Goal: Transaction & Acquisition: Purchase product/service

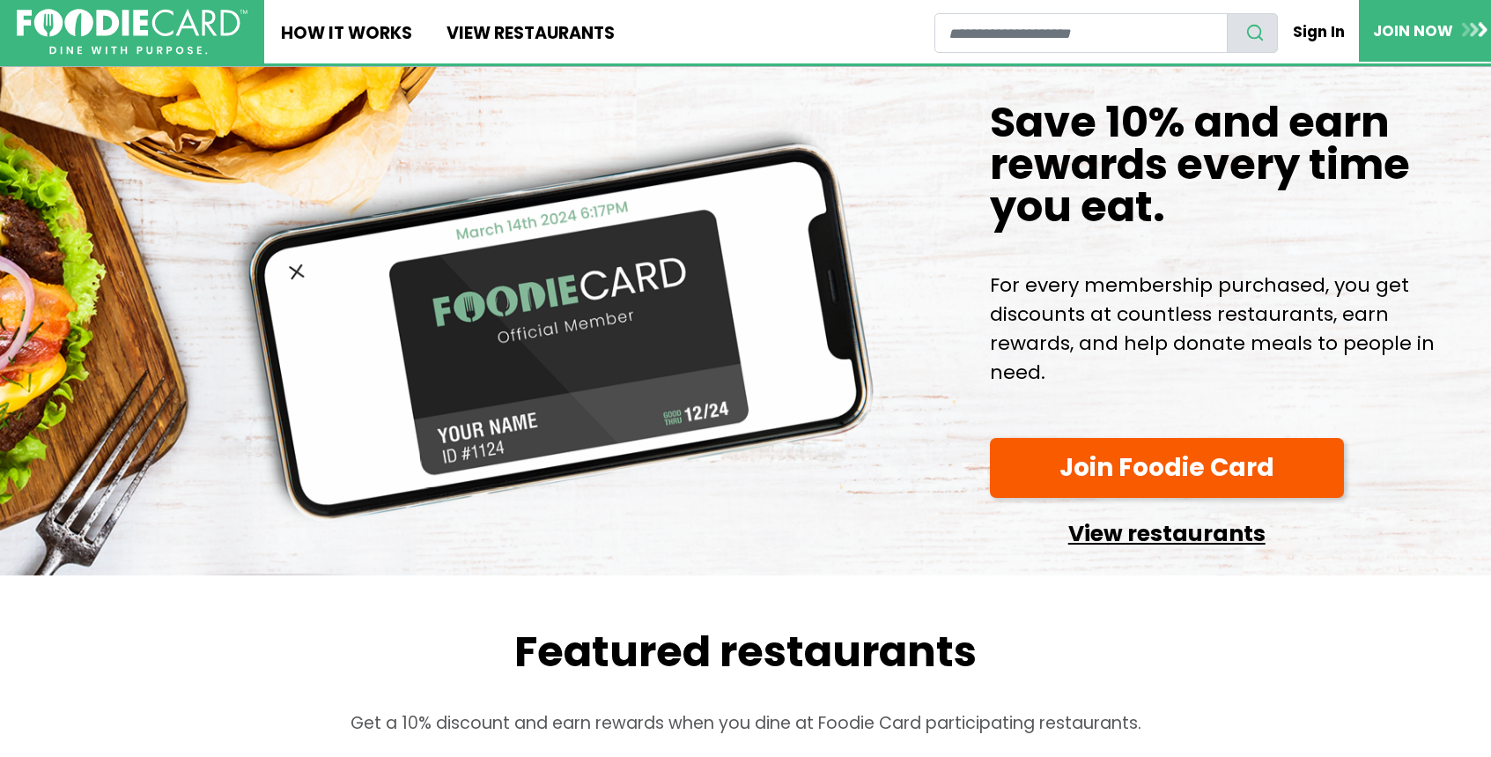
click at [1228, 531] on link "View restaurants" at bounding box center [1167, 528] width 354 height 45
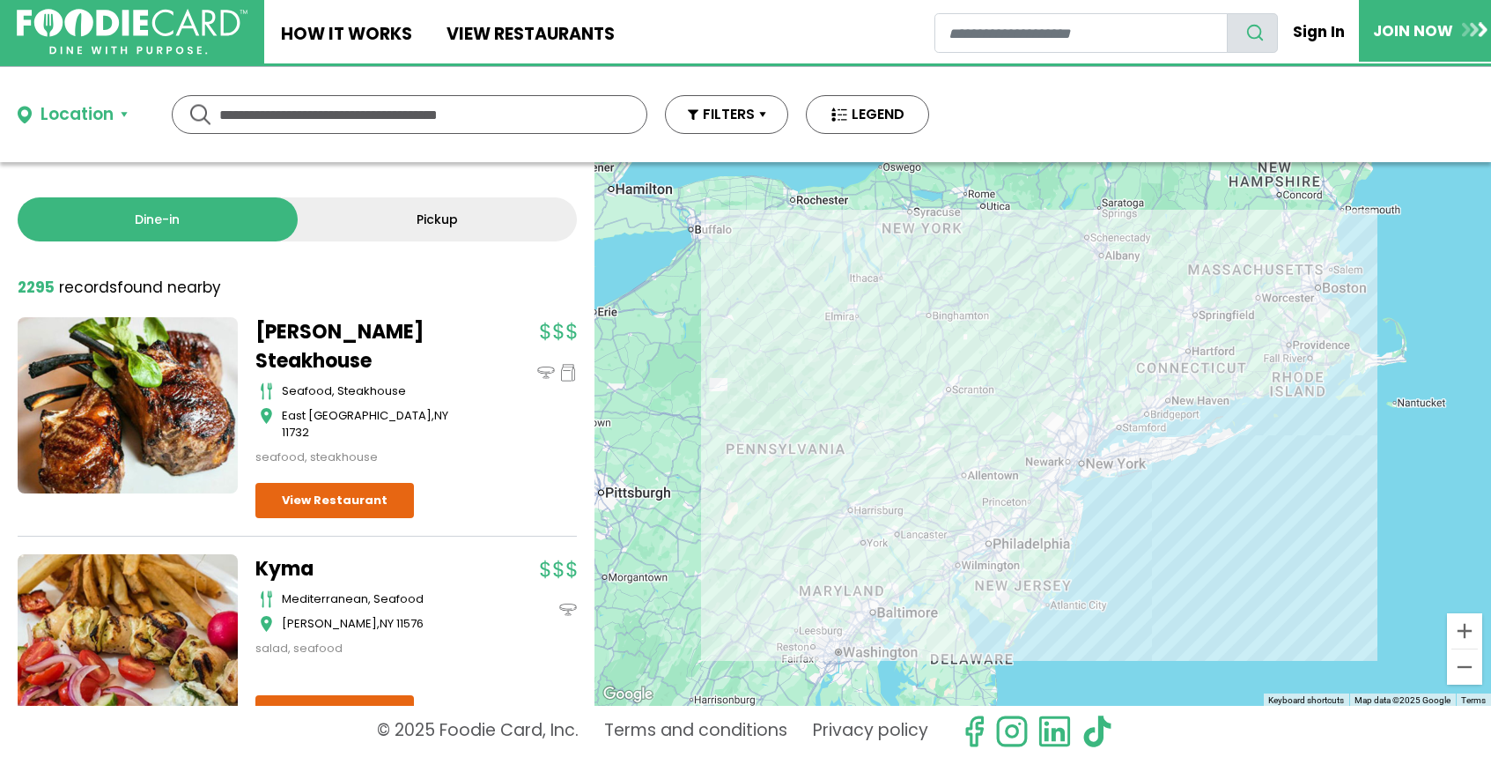
click at [284, 122] on input "text" at bounding box center [409, 114] width 380 height 37
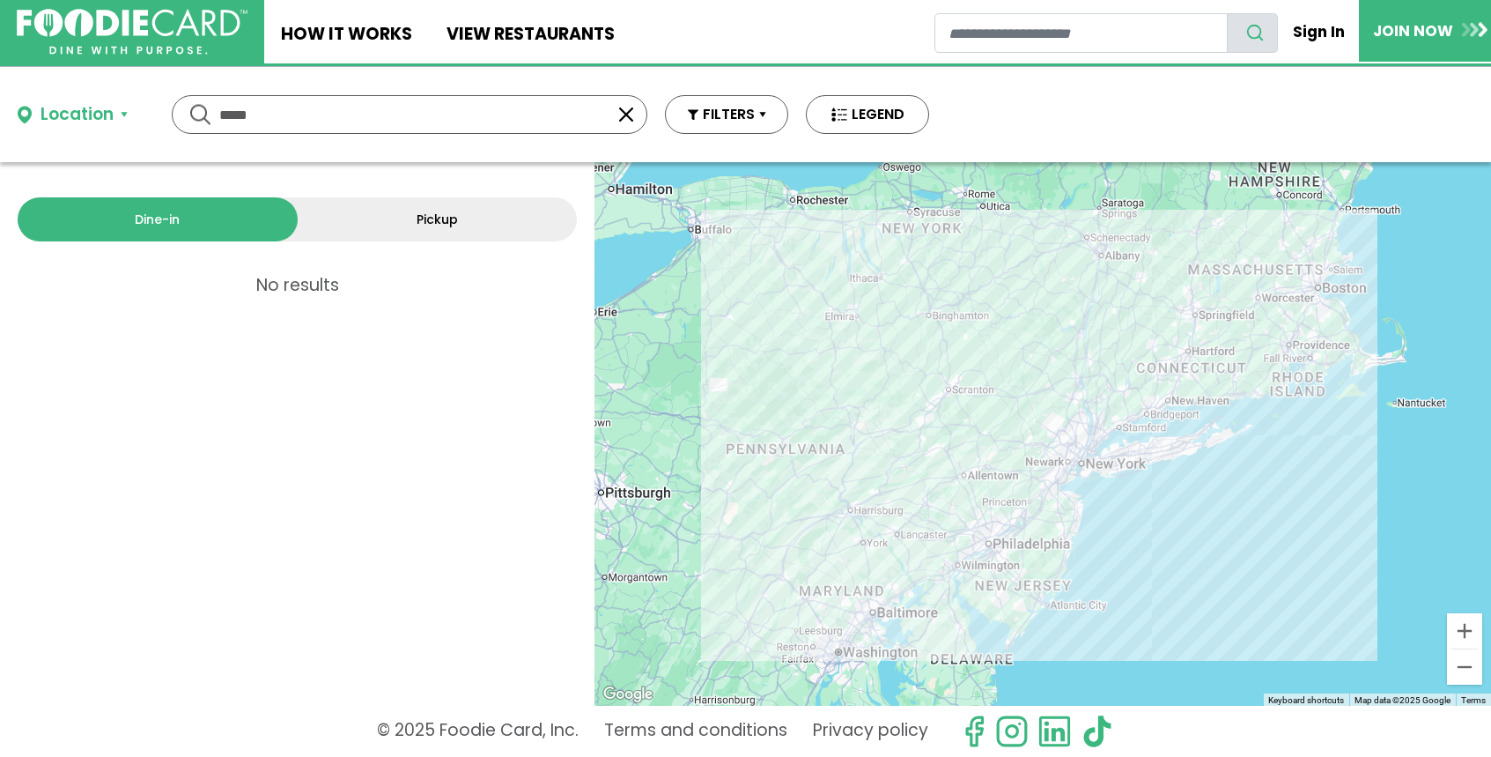
type input "****"
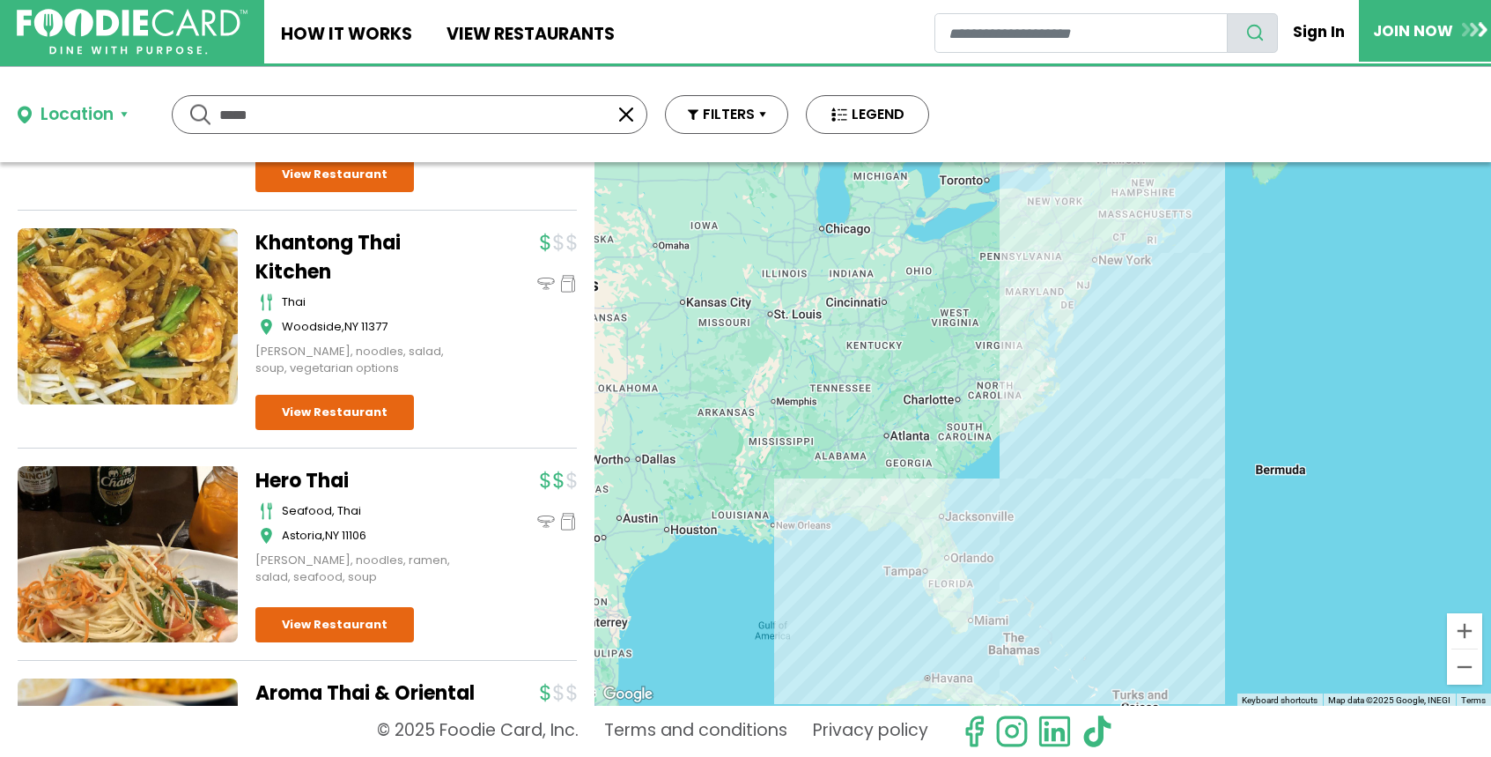
scroll to position [1880, 0]
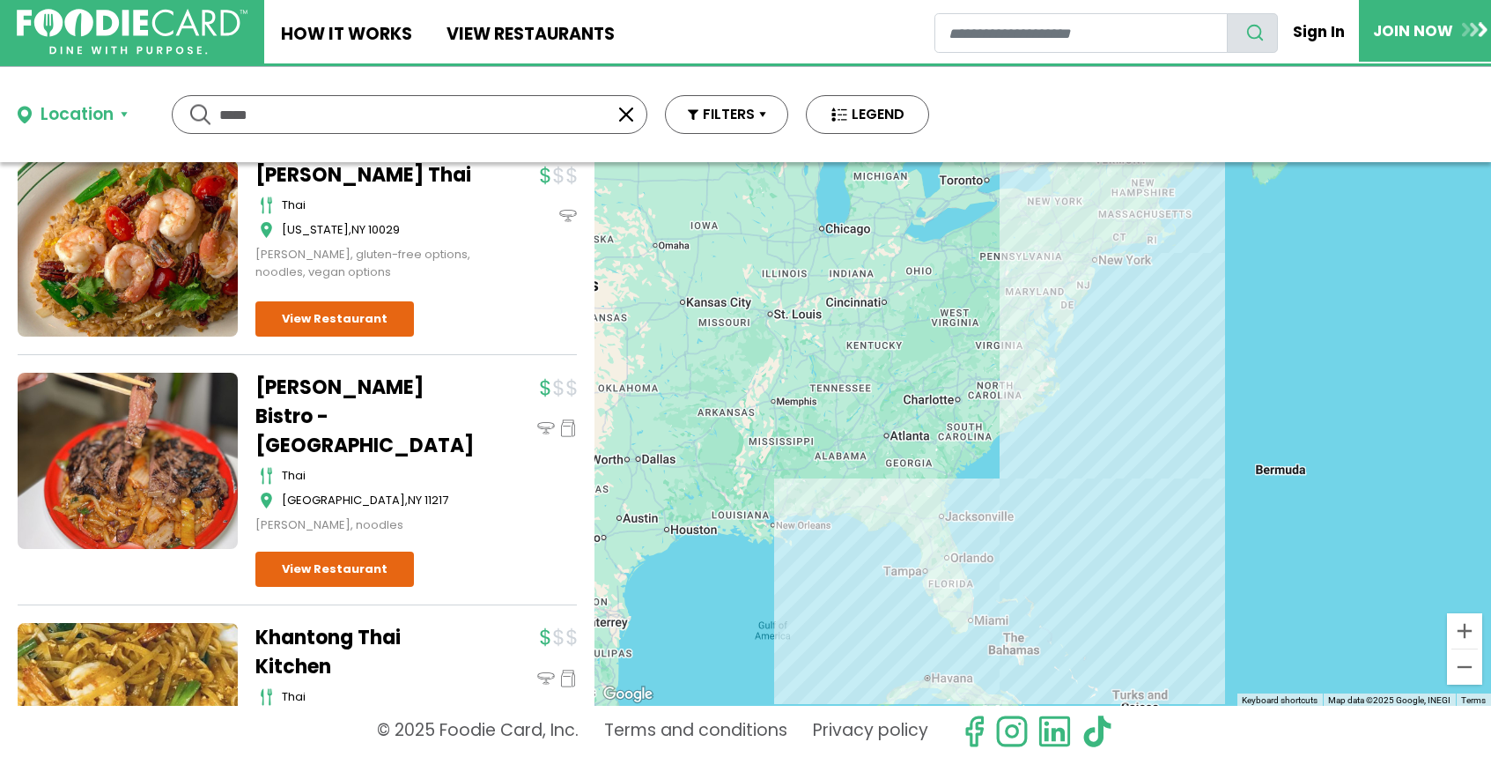
click at [626, 113] on button "button" at bounding box center [626, 114] width 21 height 21
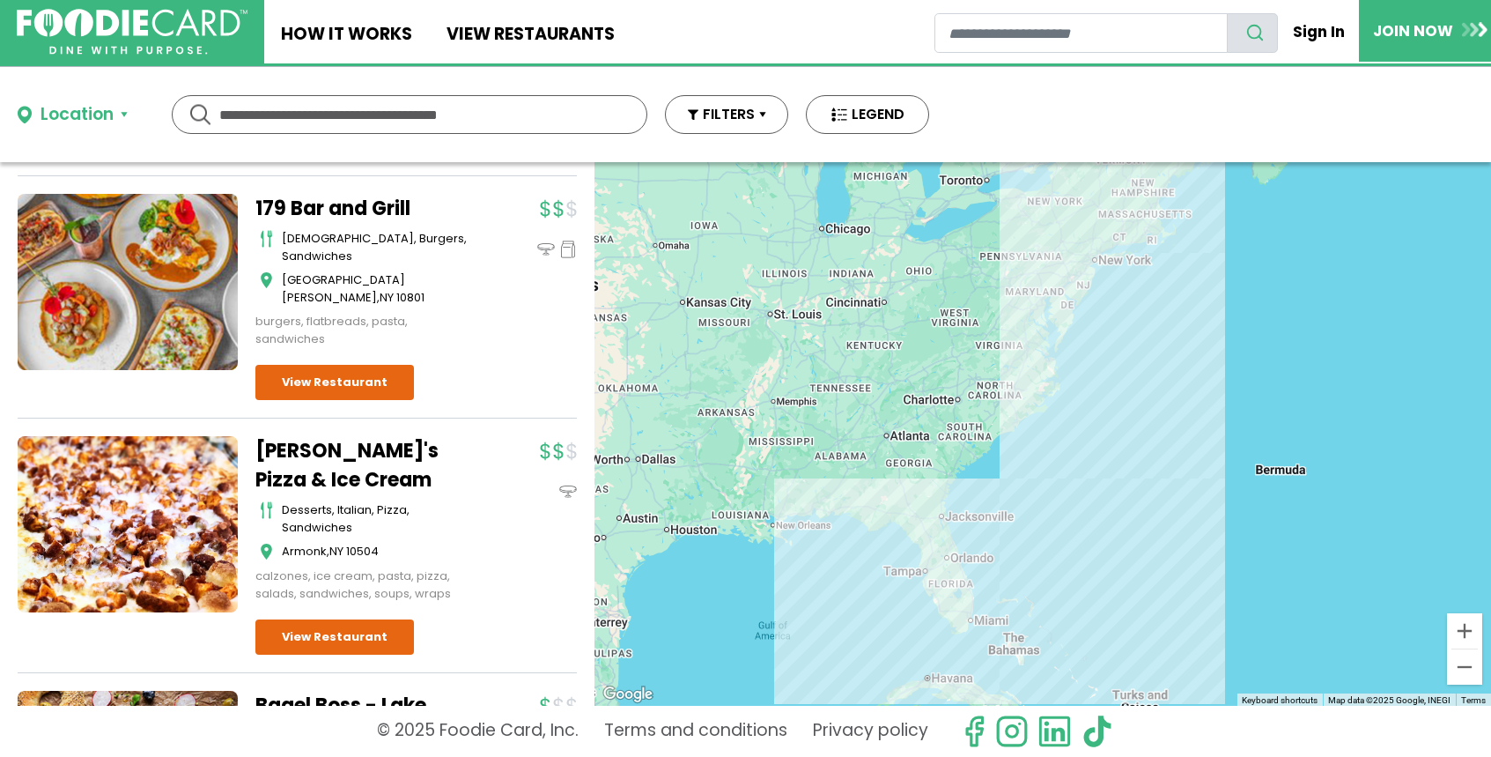
scroll to position [0, 0]
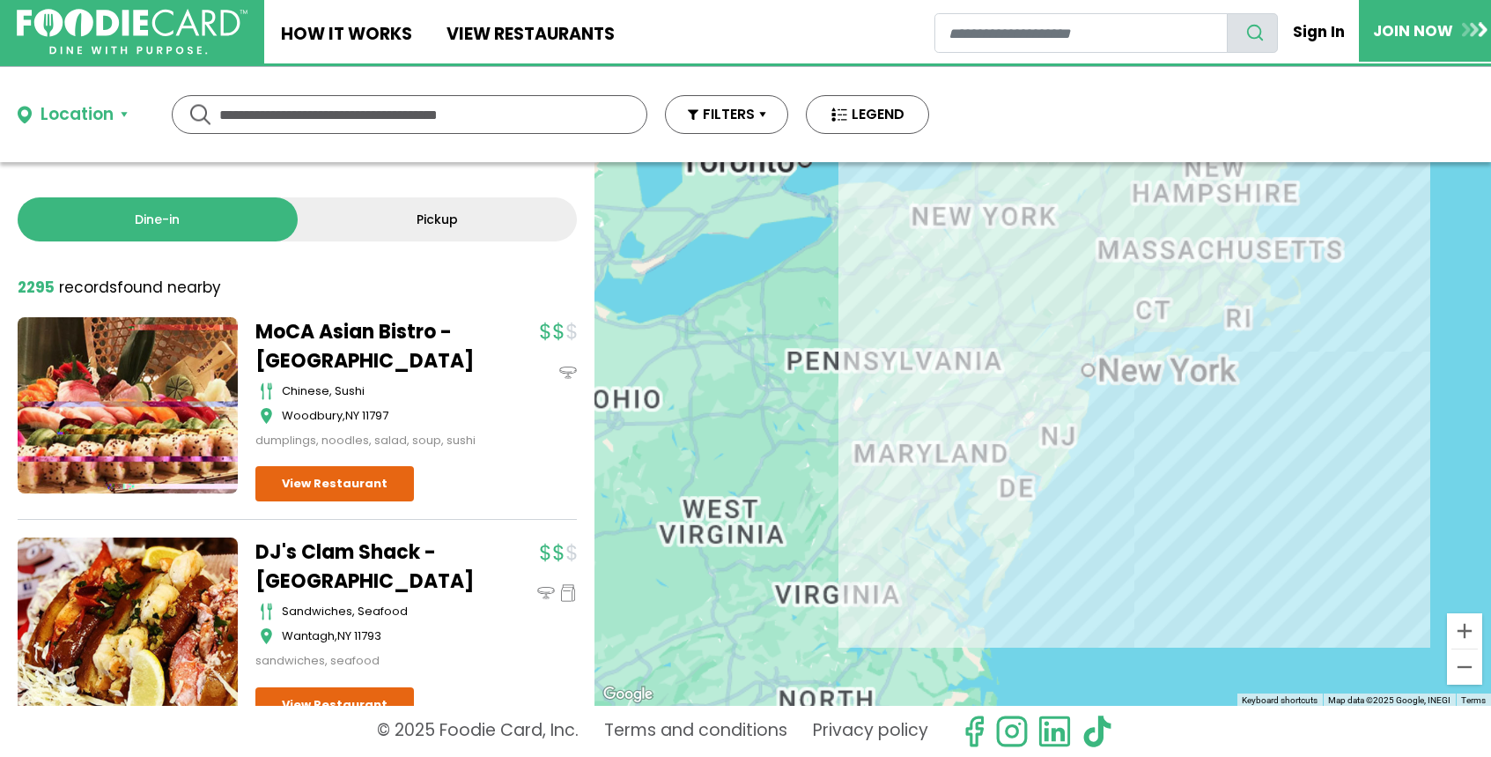
click at [477, 103] on input "text" at bounding box center [409, 114] width 380 height 37
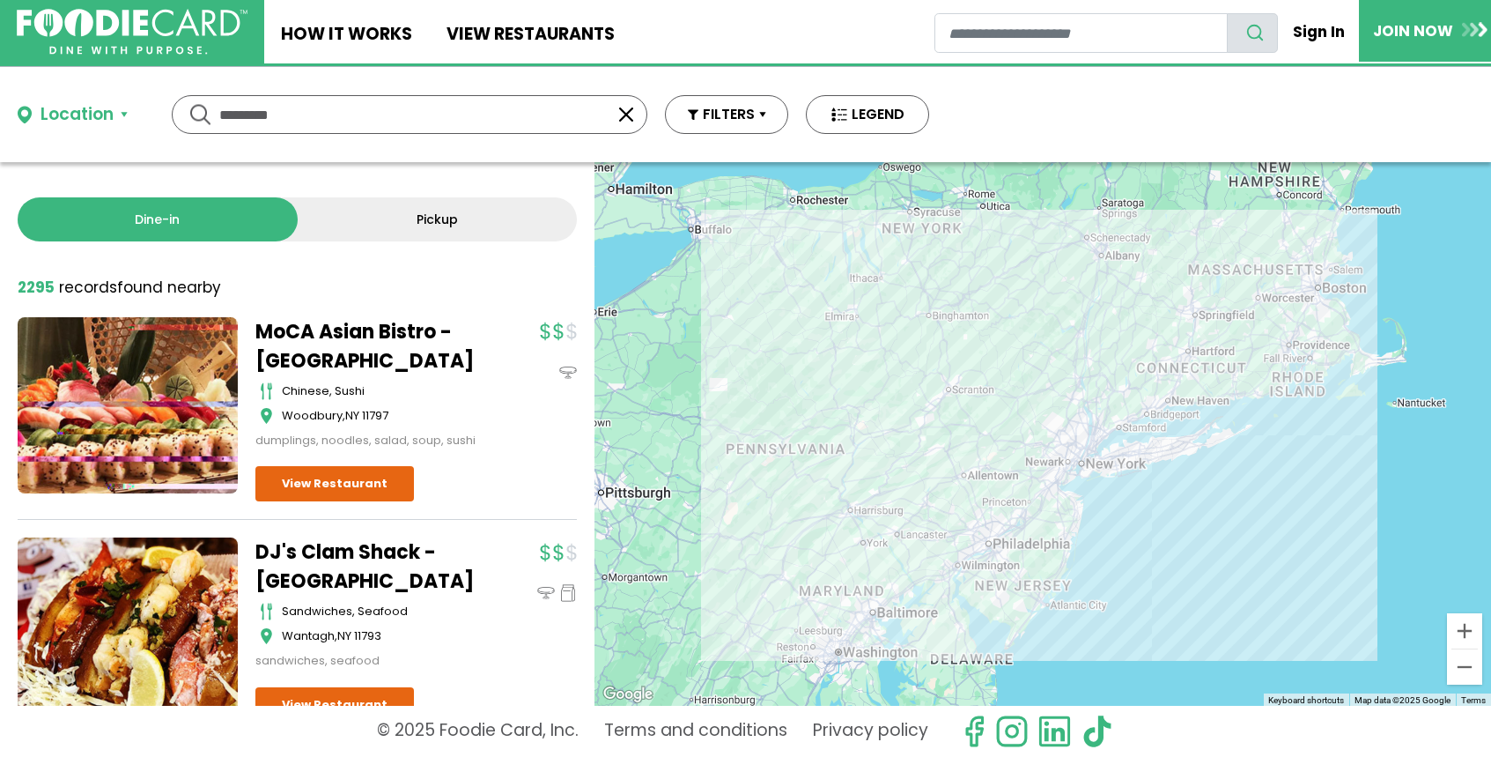
type input "*********"
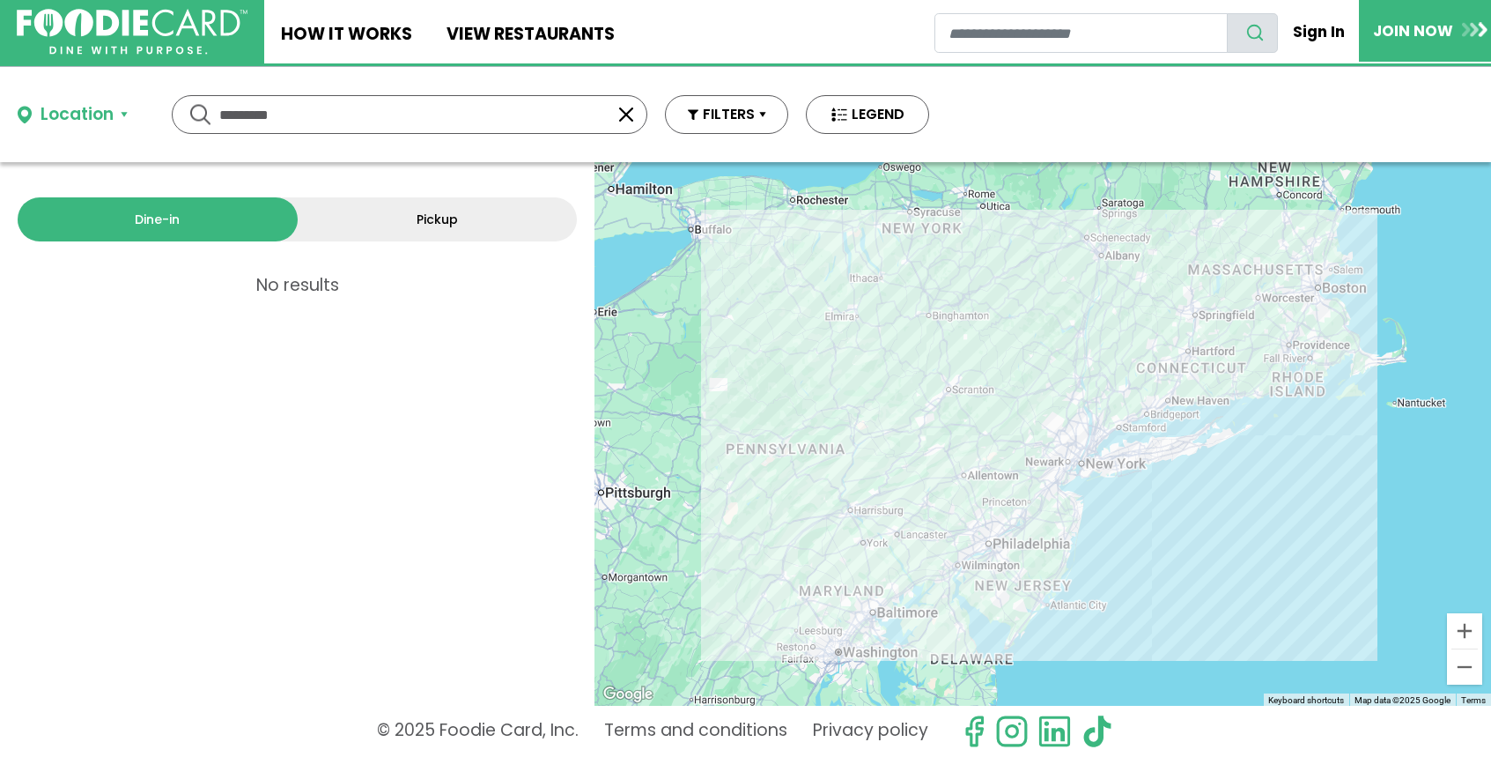
click at [394, 225] on link "Pickup" at bounding box center [438, 219] width 280 height 44
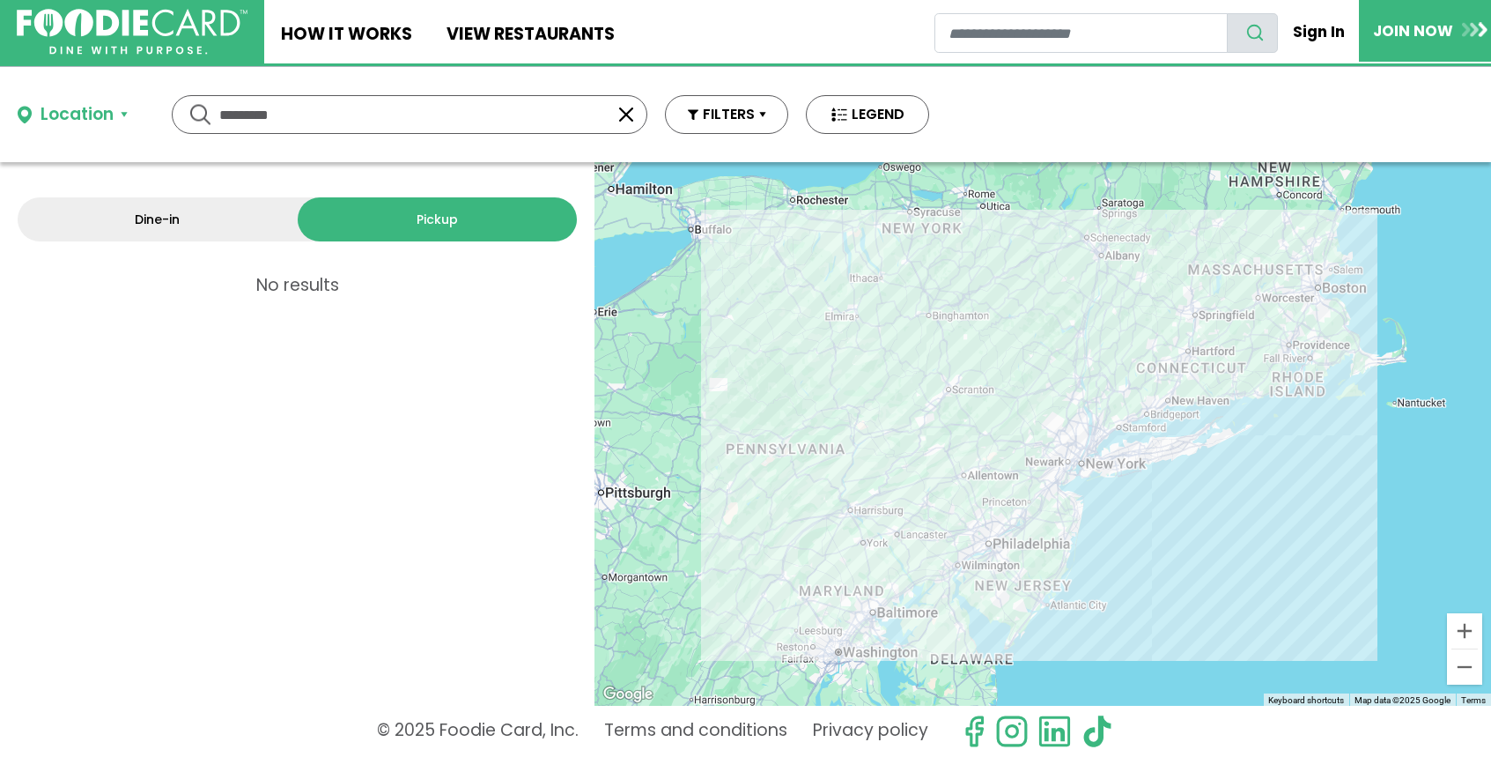
click at [121, 114] on button "Location" at bounding box center [73, 115] width 110 height 26
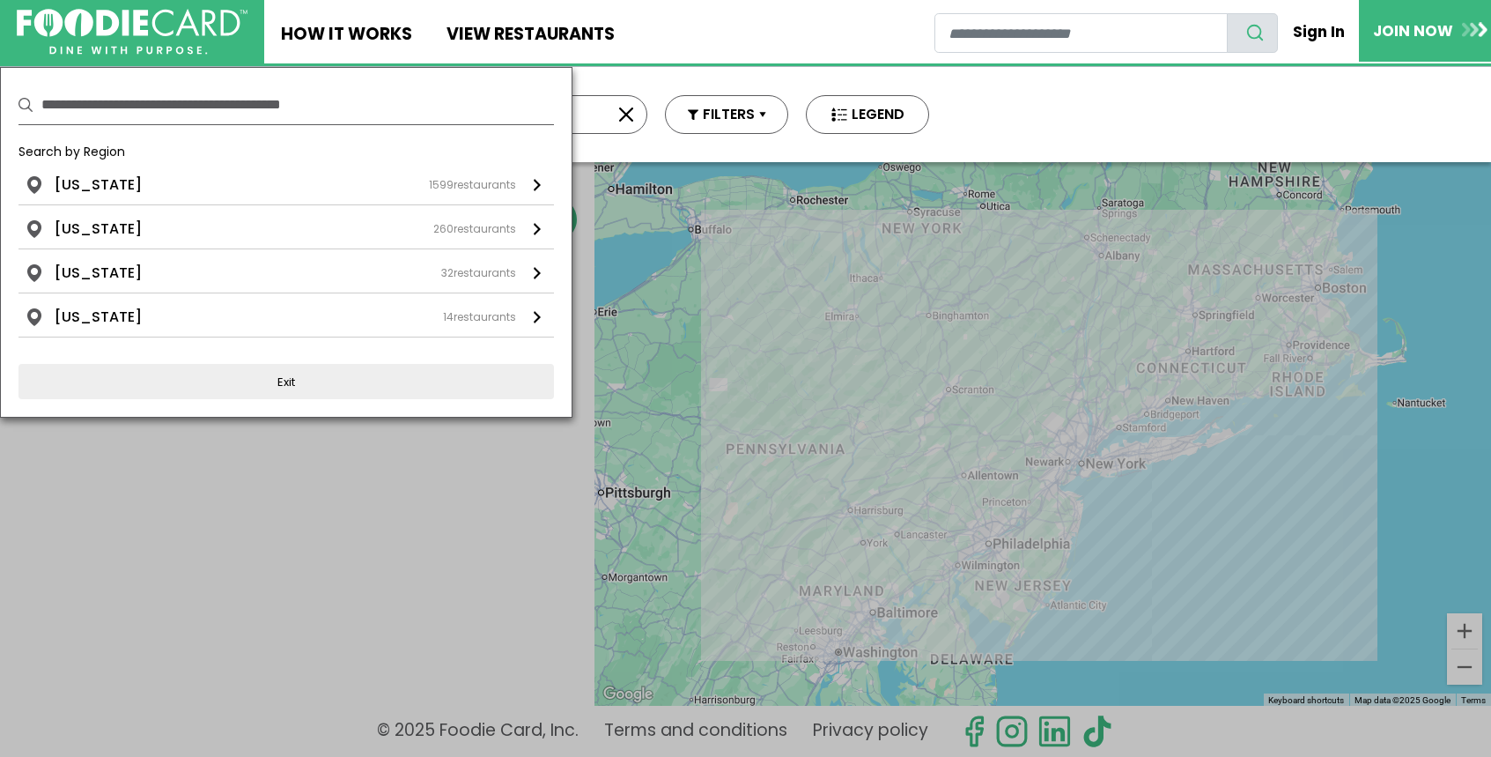
click at [121, 114] on input "text" at bounding box center [297, 104] width 513 height 39
click at [1043, 127] on div "Location Use my current location Search by Region New York 1599 restaurants New…" at bounding box center [745, 114] width 1491 height 95
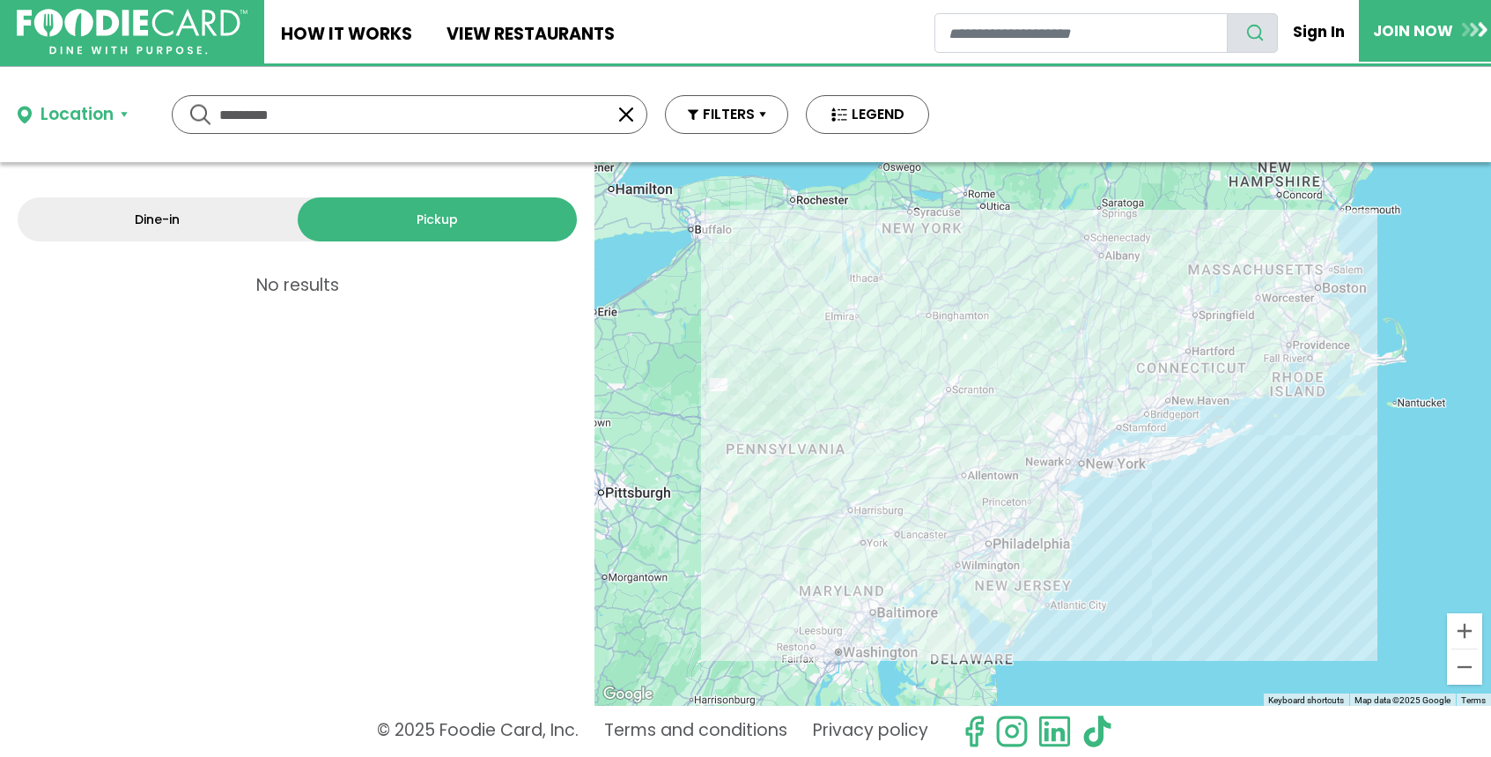
click at [624, 114] on button "button" at bounding box center [626, 114] width 21 height 21
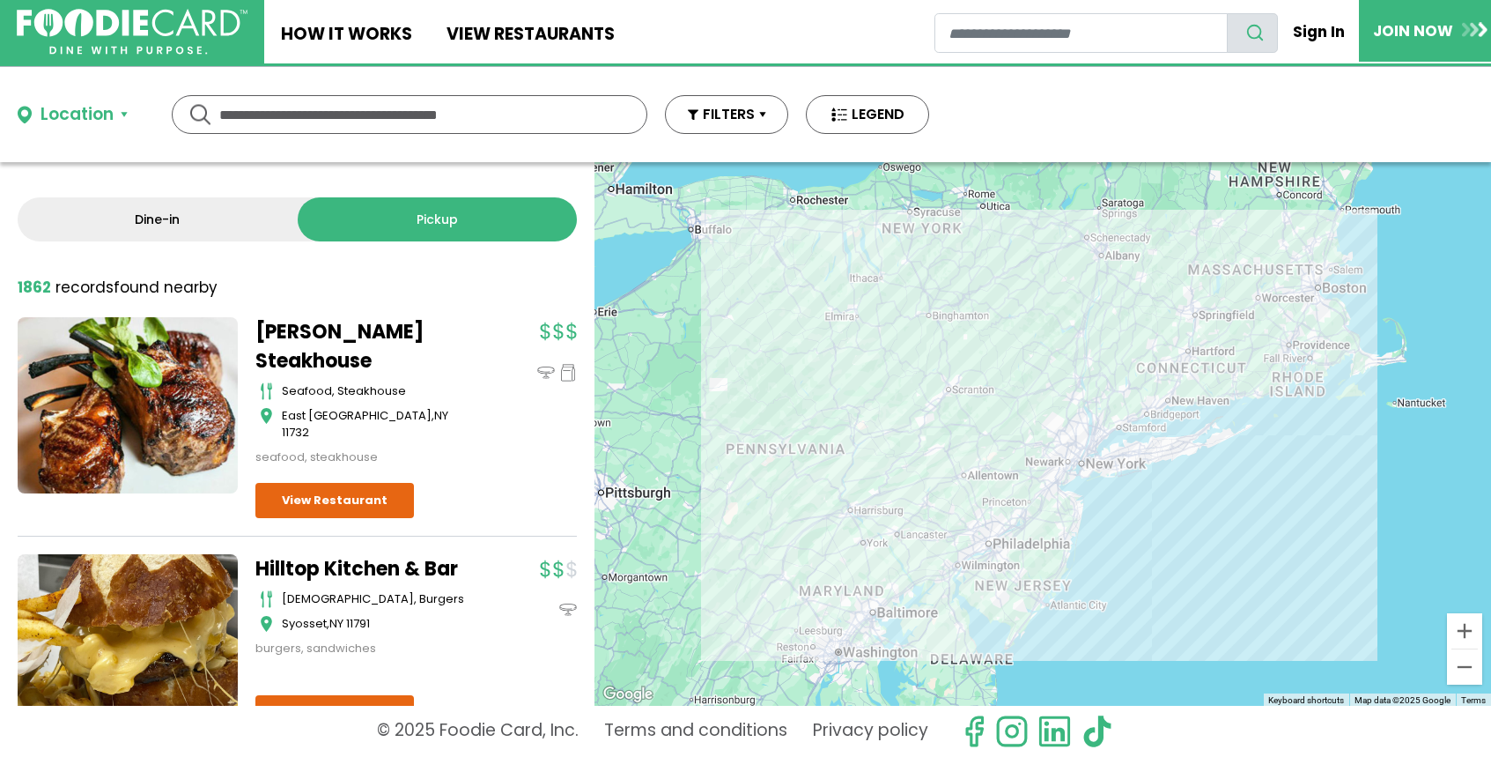
click at [505, 117] on input "text" at bounding box center [409, 114] width 380 height 37
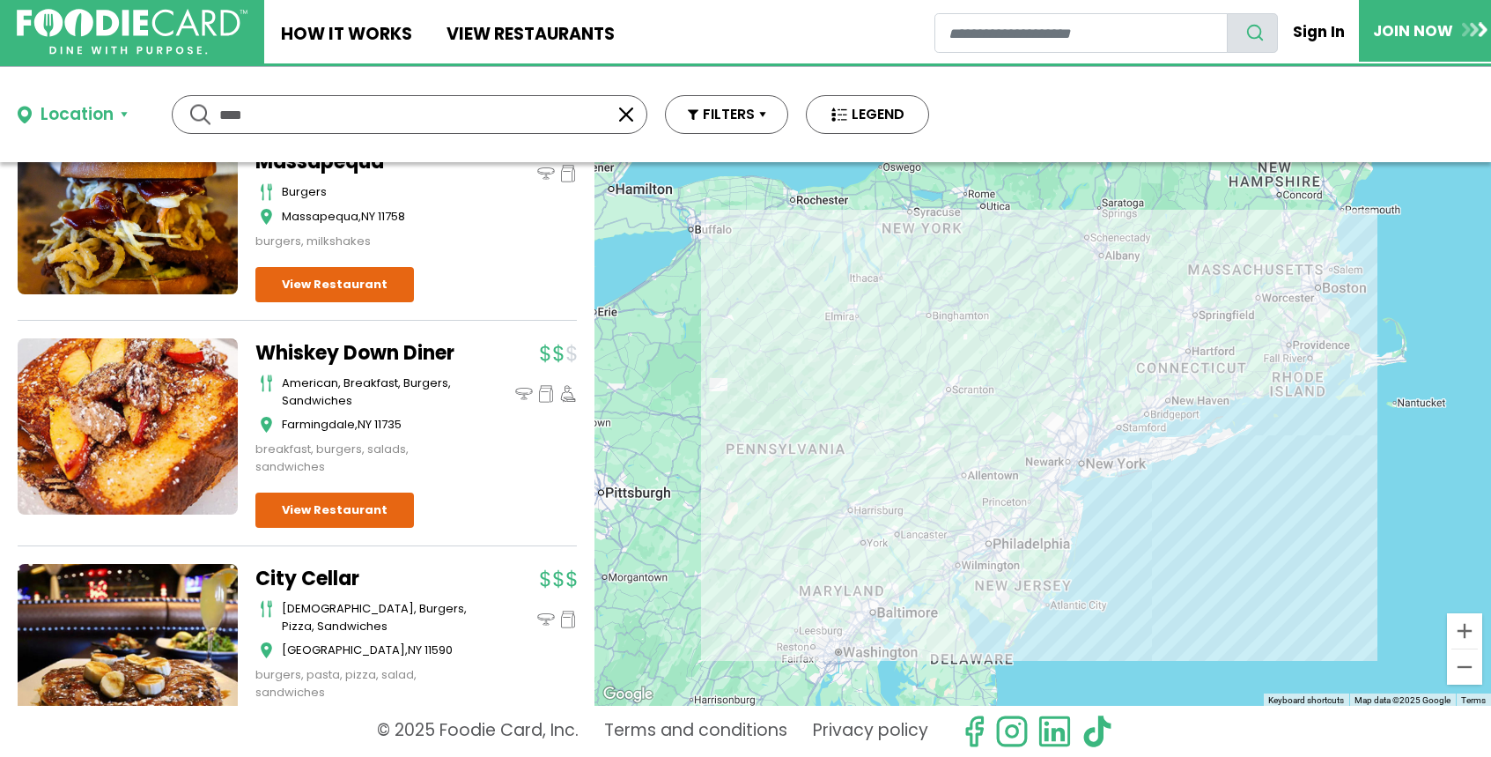
scroll to position [871, 0]
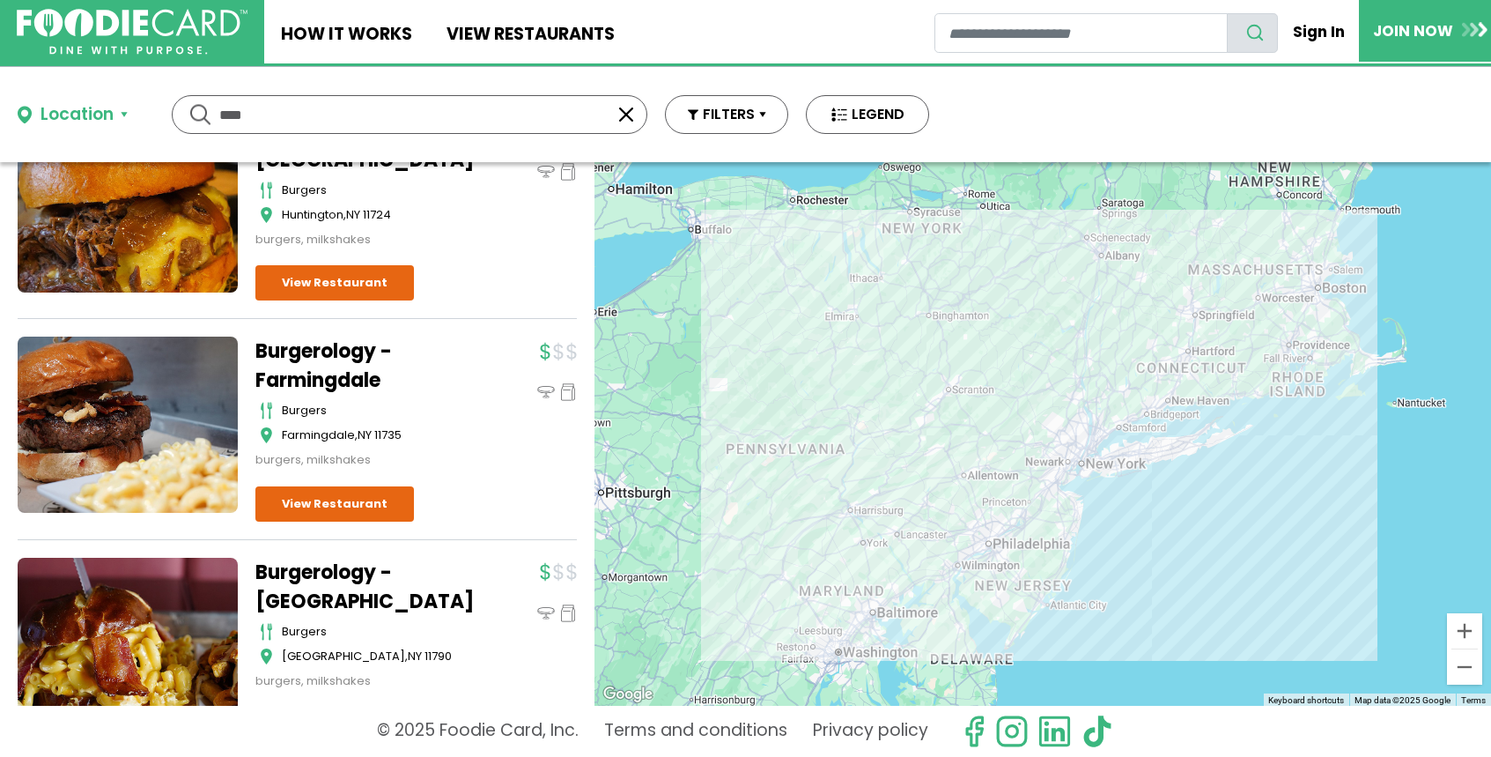
type input "****"
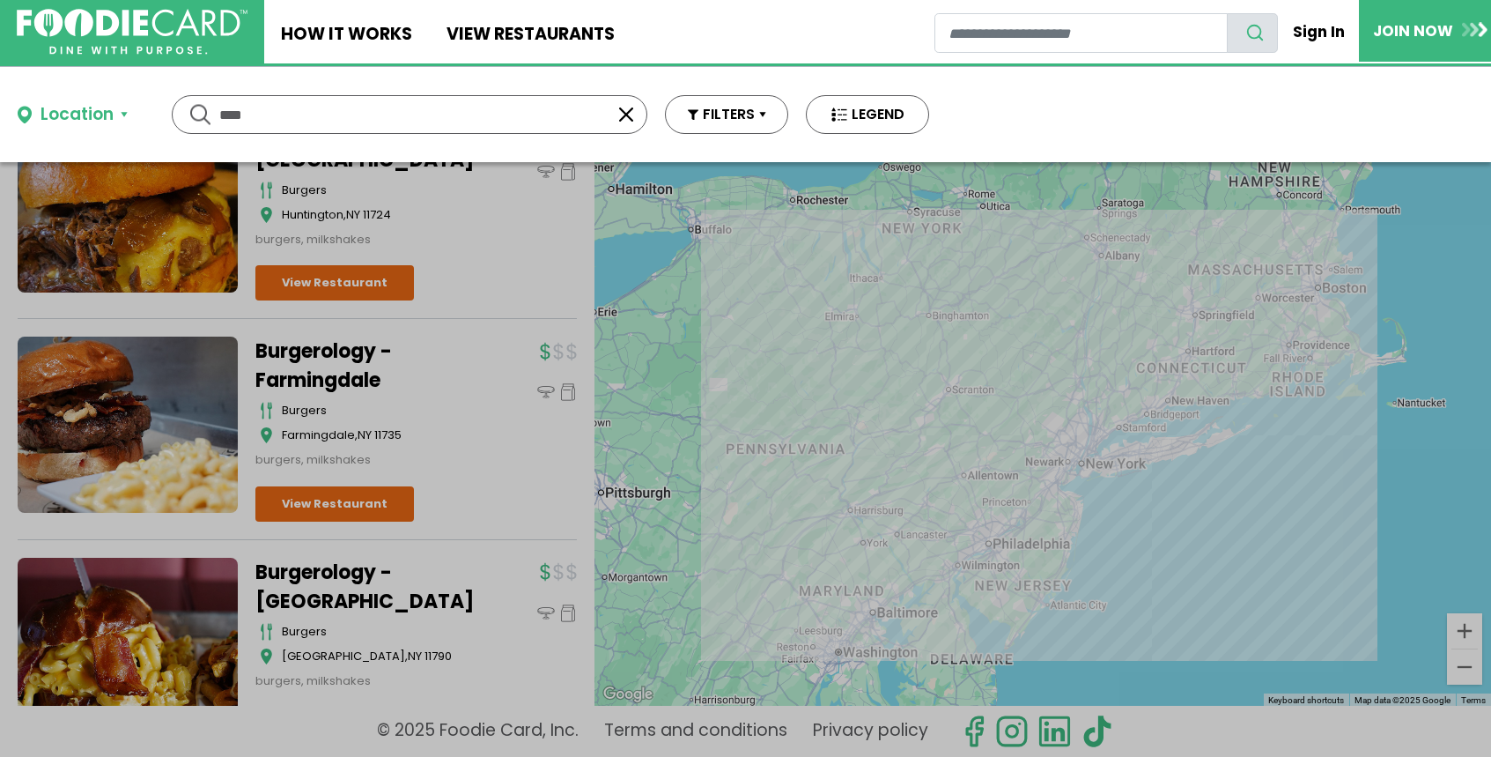
scroll to position [0, 0]
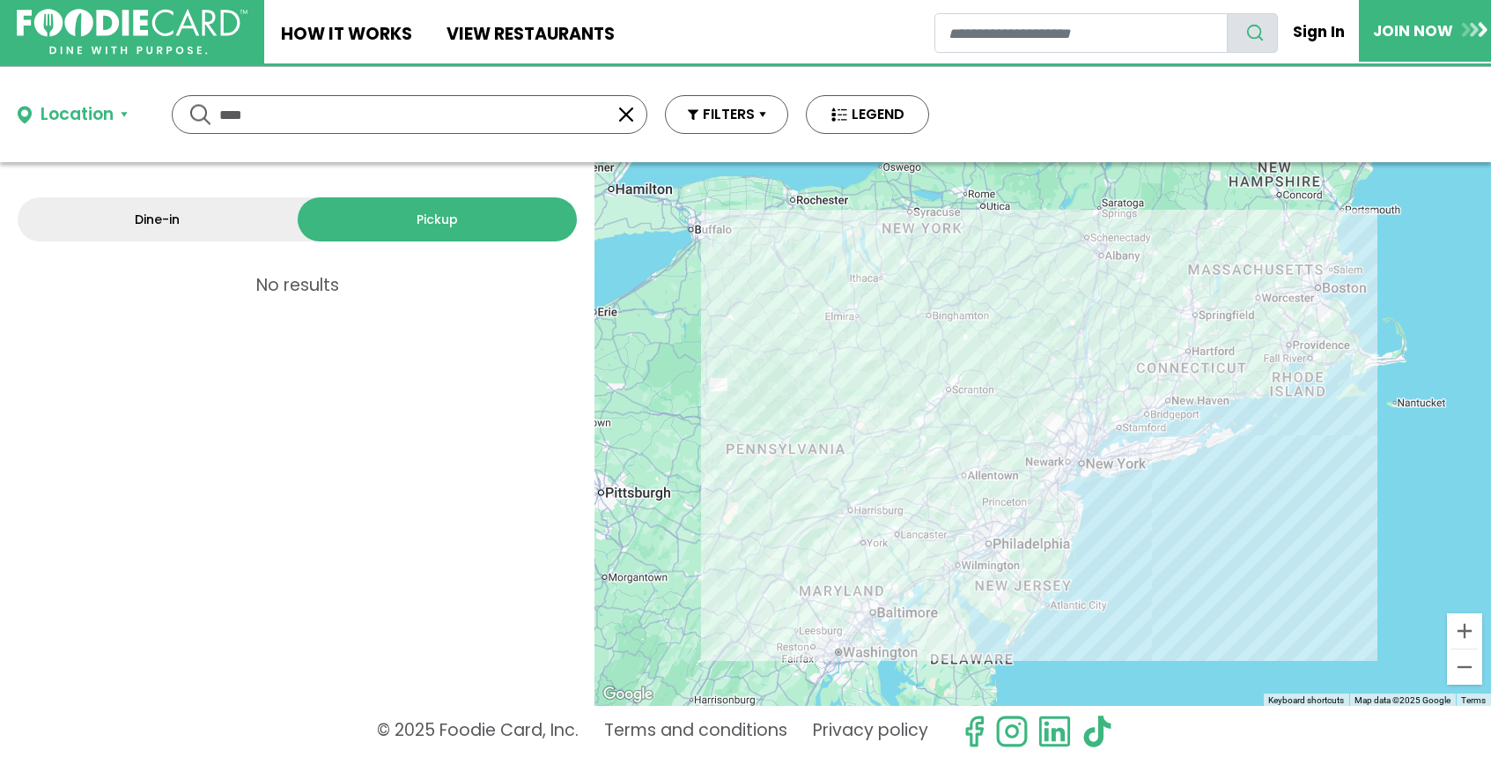
click at [202, 212] on link "Dine-in" at bounding box center [158, 219] width 280 height 44
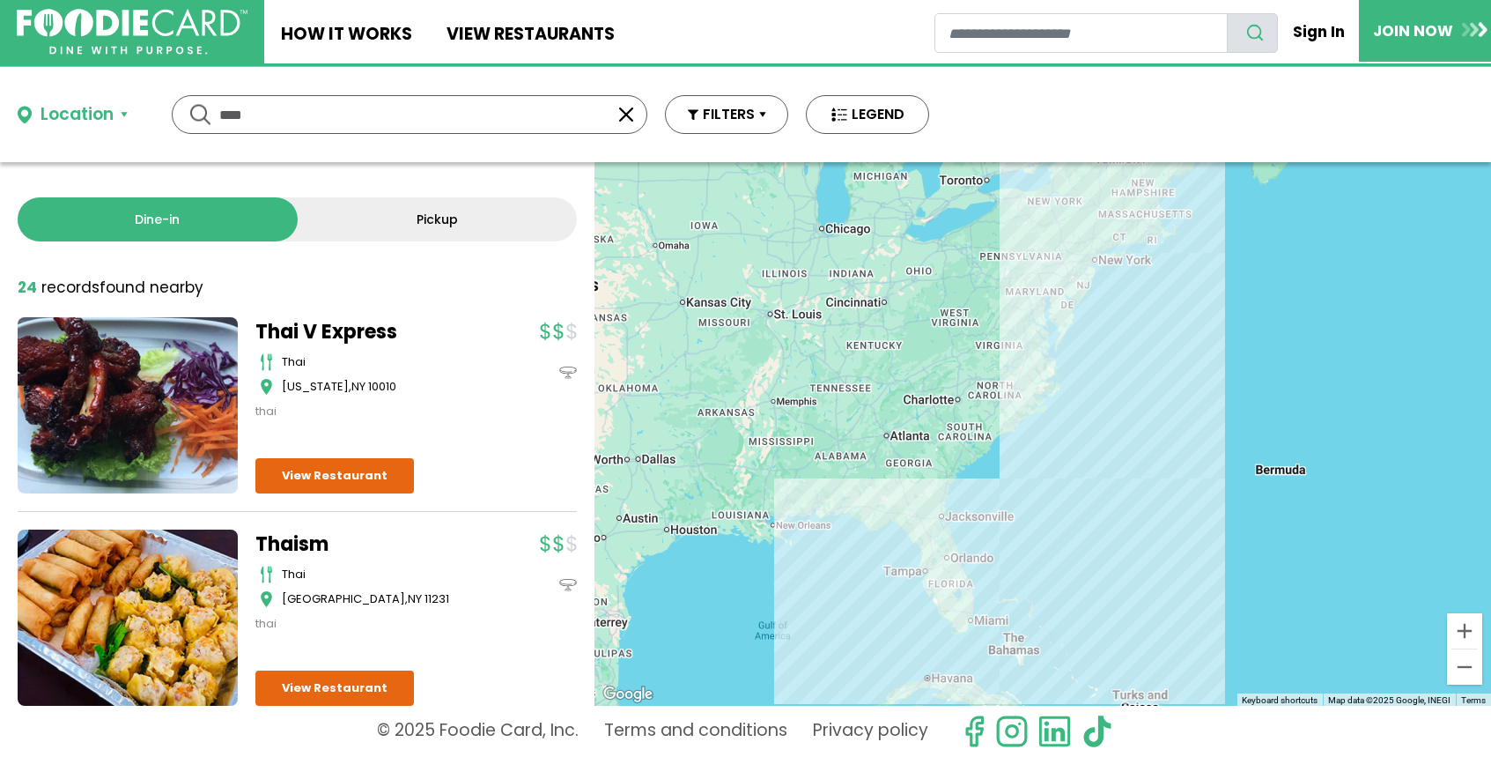
click at [418, 215] on link "Pickup" at bounding box center [438, 219] width 280 height 44
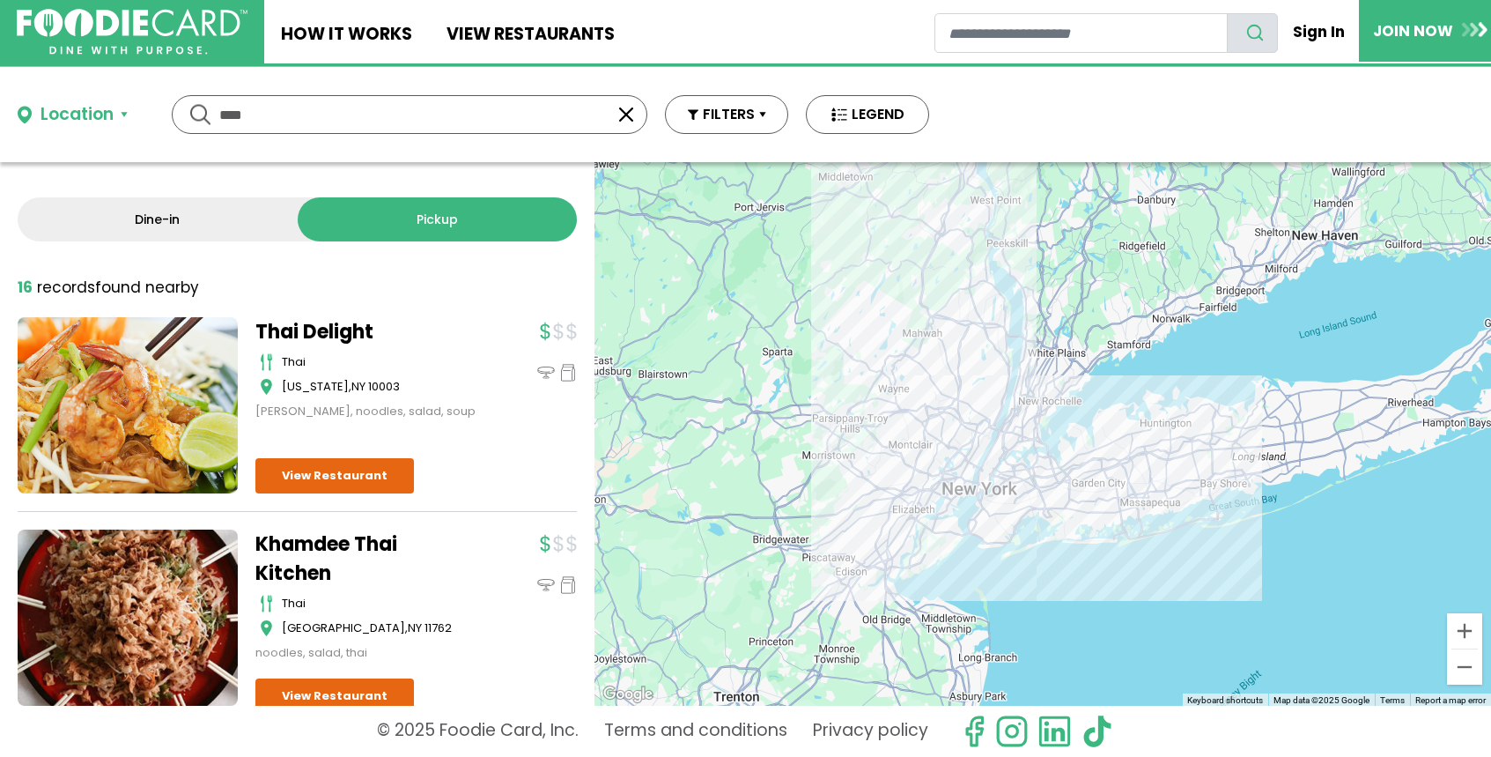
click at [626, 107] on button "button" at bounding box center [626, 114] width 21 height 21
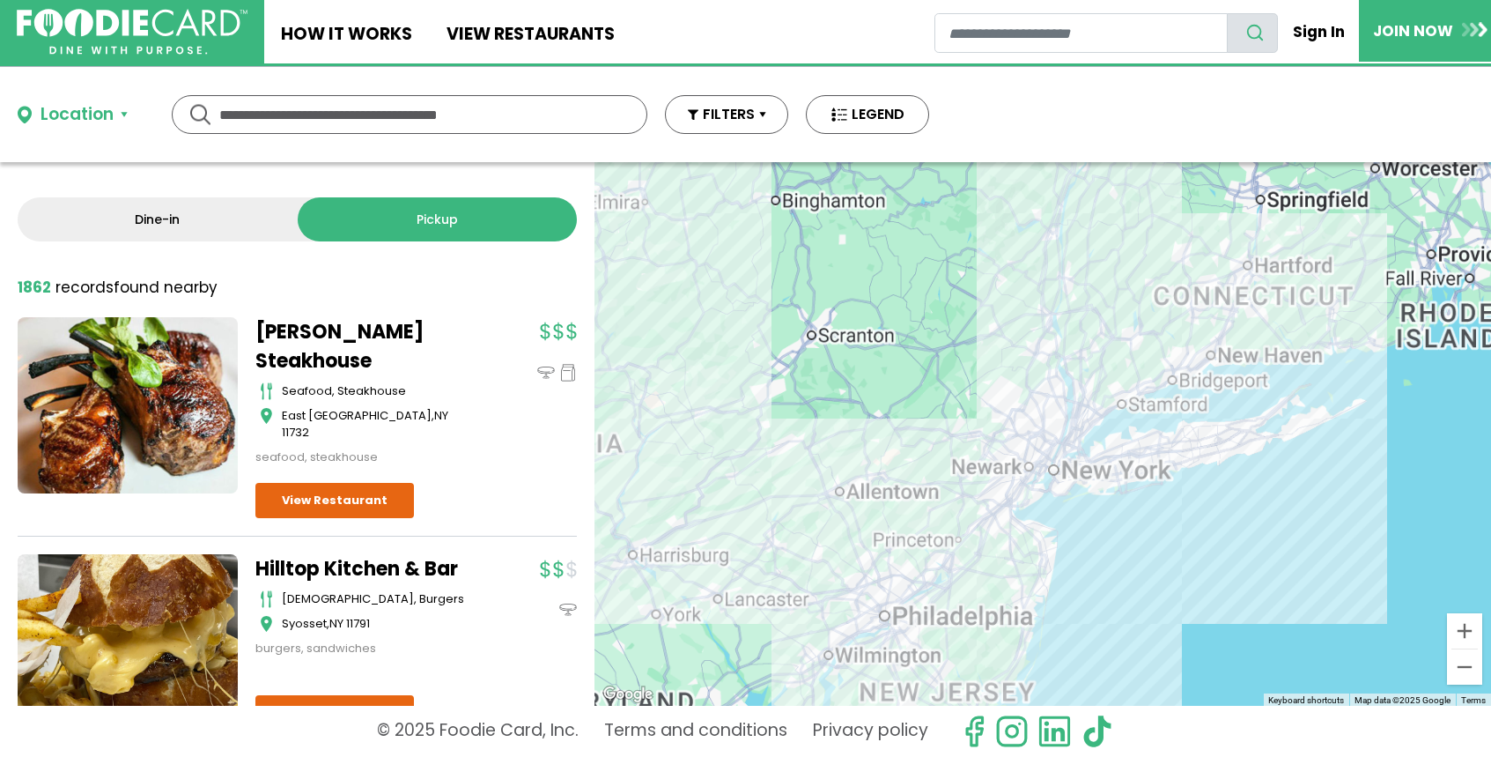
click at [364, 112] on input "text" at bounding box center [409, 114] width 380 height 37
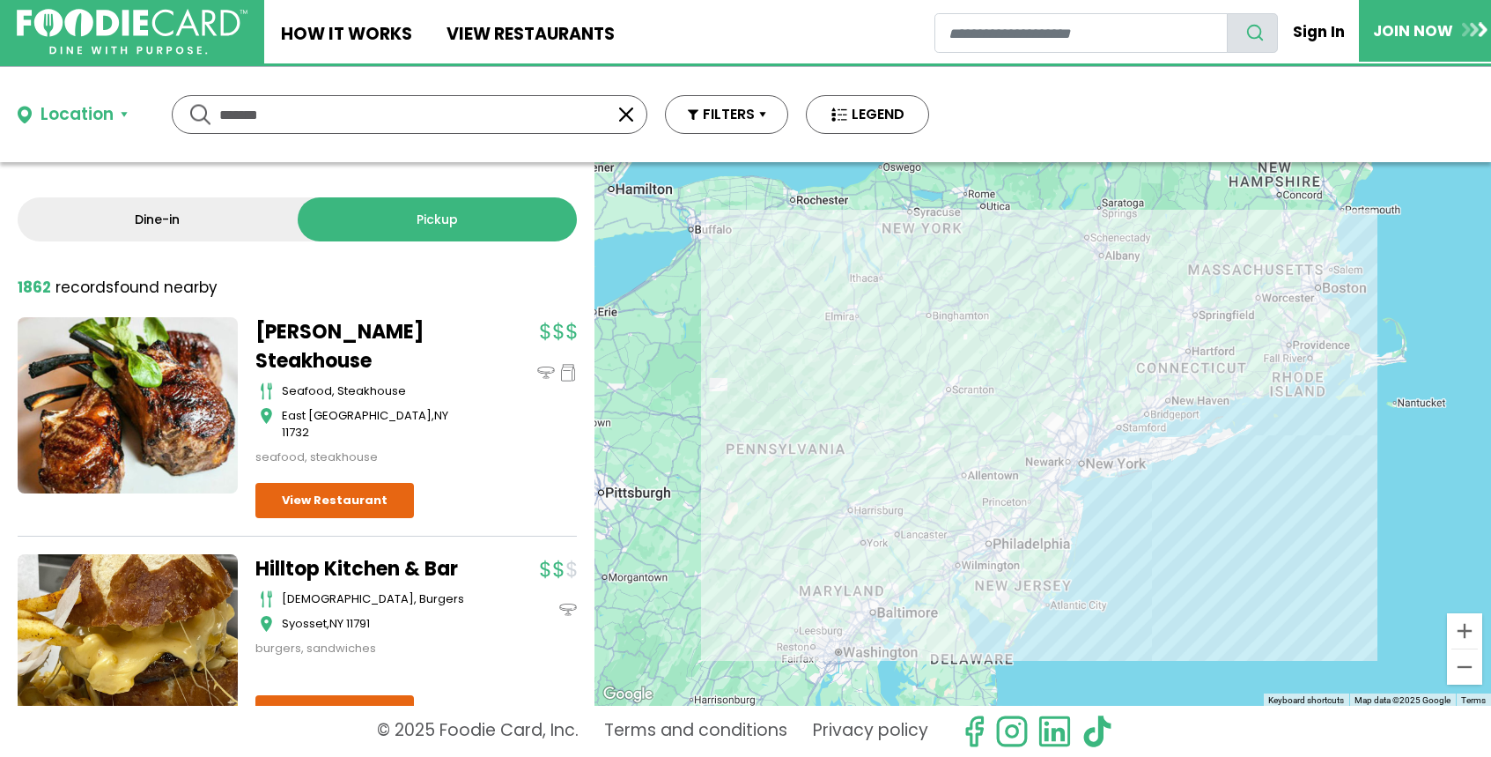
type input "*******"
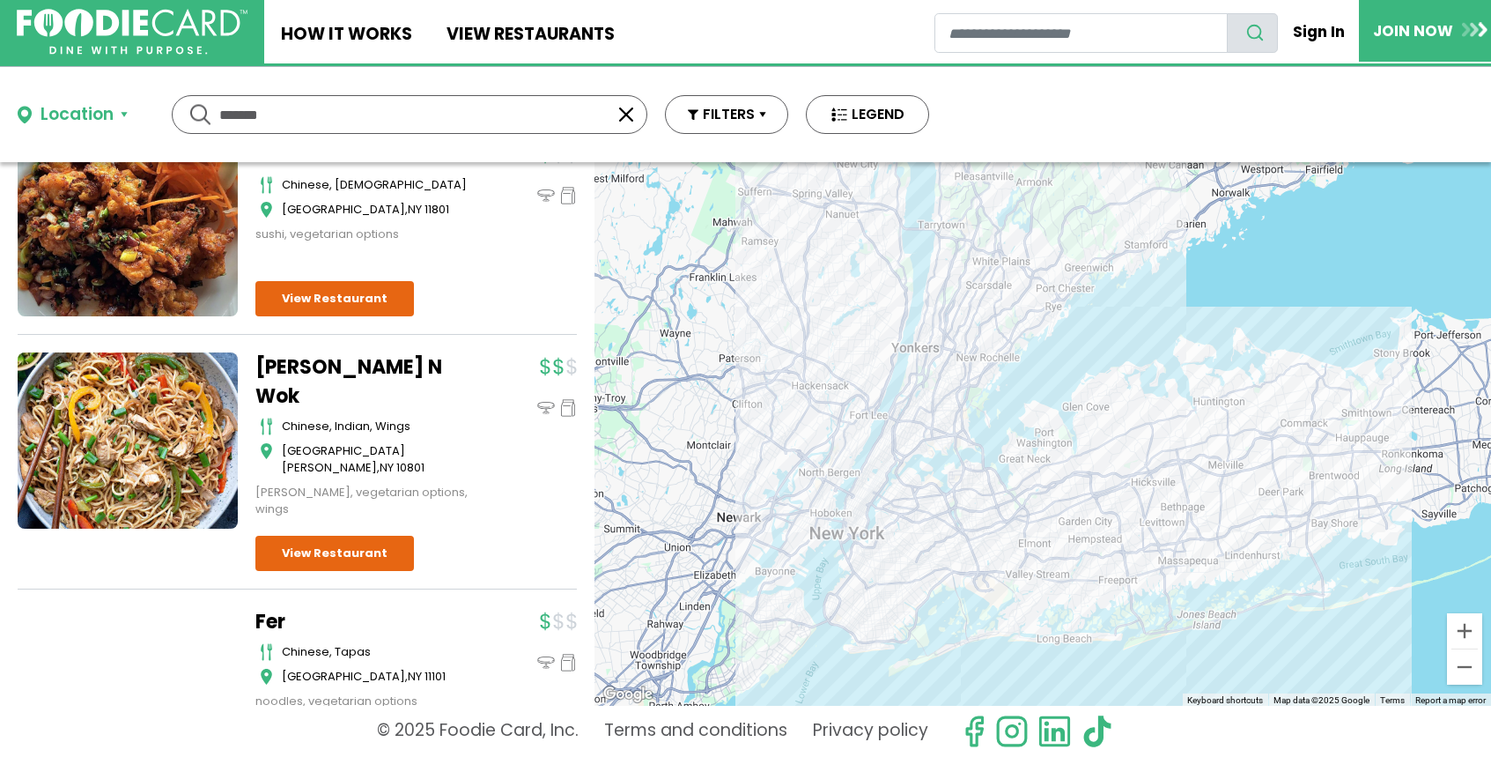
scroll to position [3727, 0]
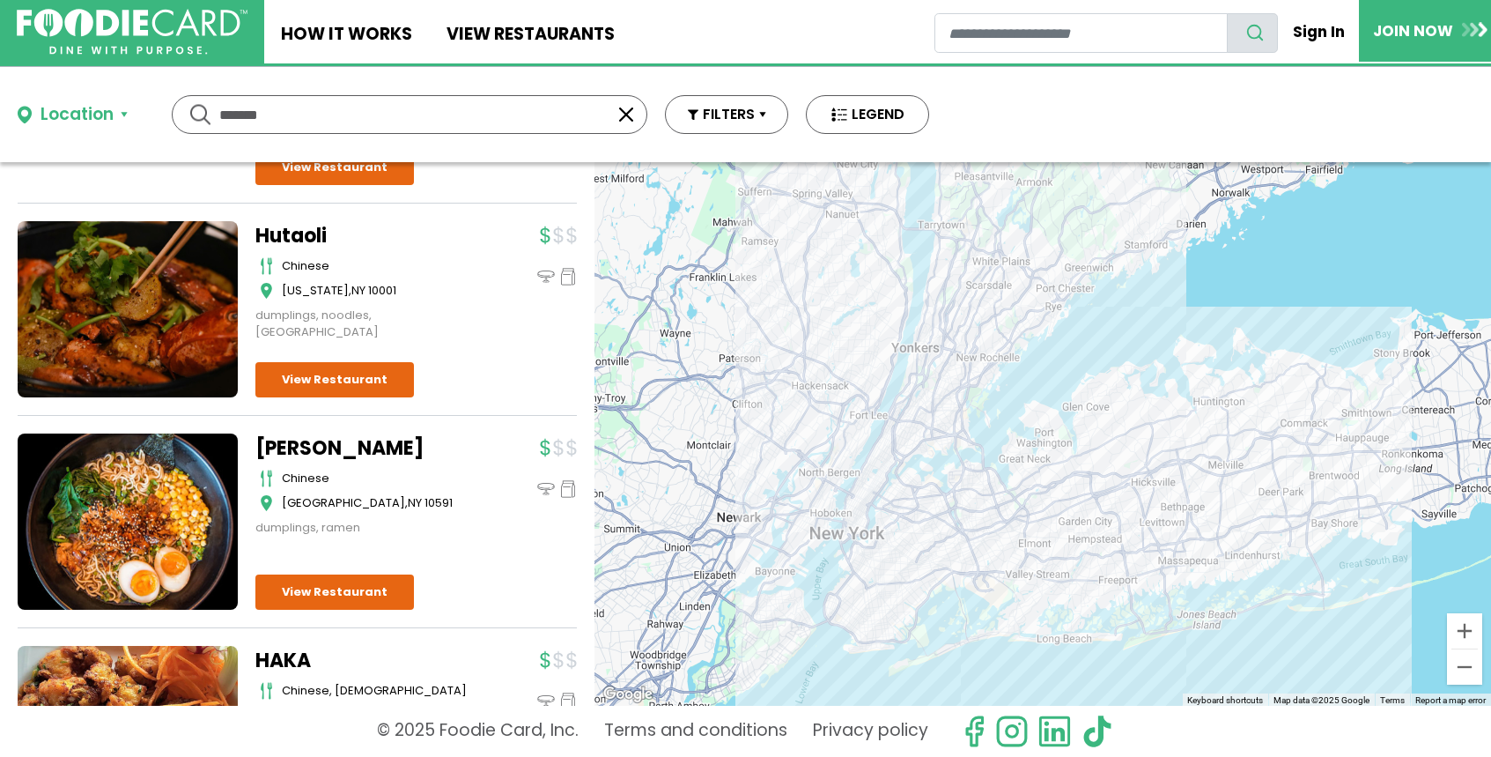
click at [629, 107] on button "button" at bounding box center [626, 114] width 21 height 21
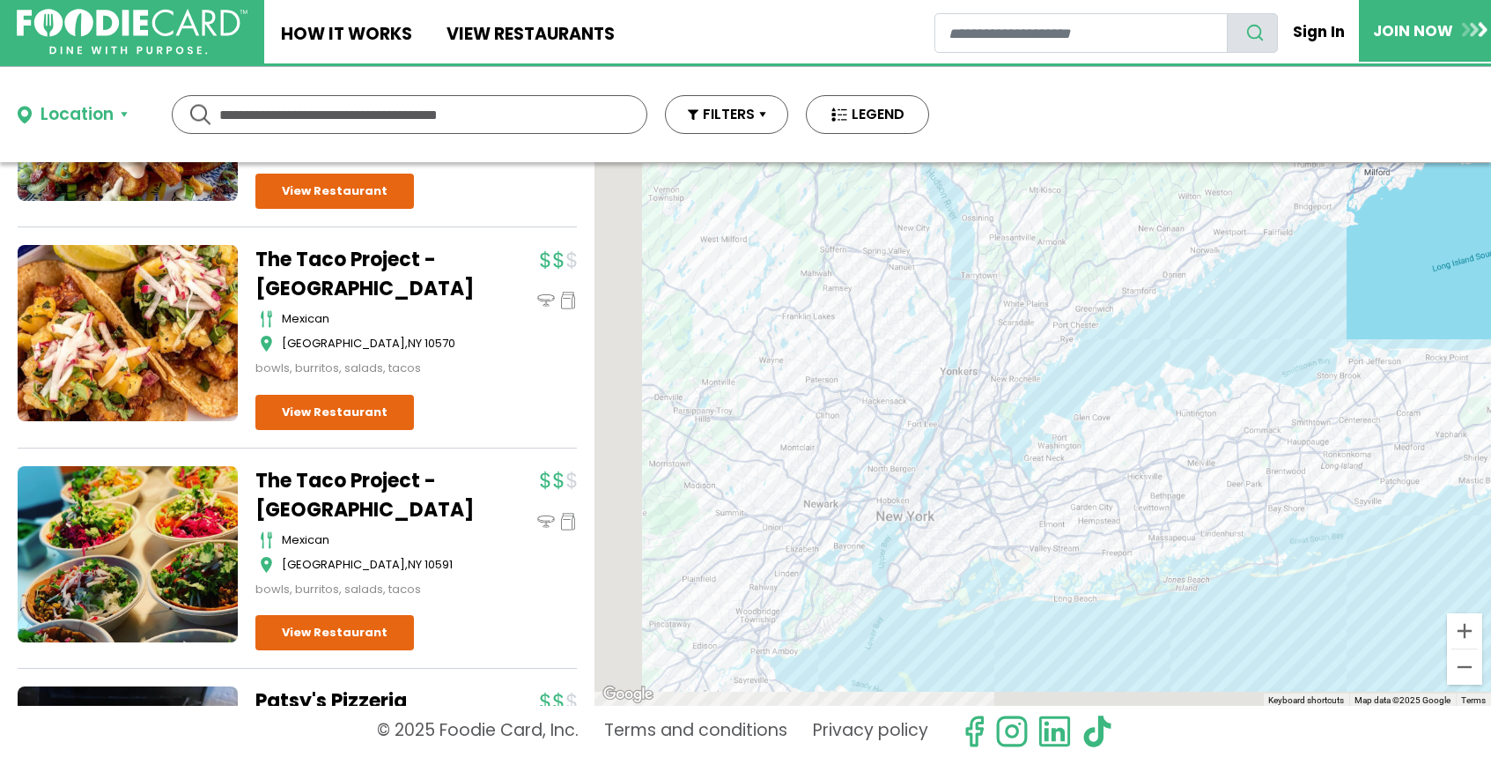
scroll to position [0, 0]
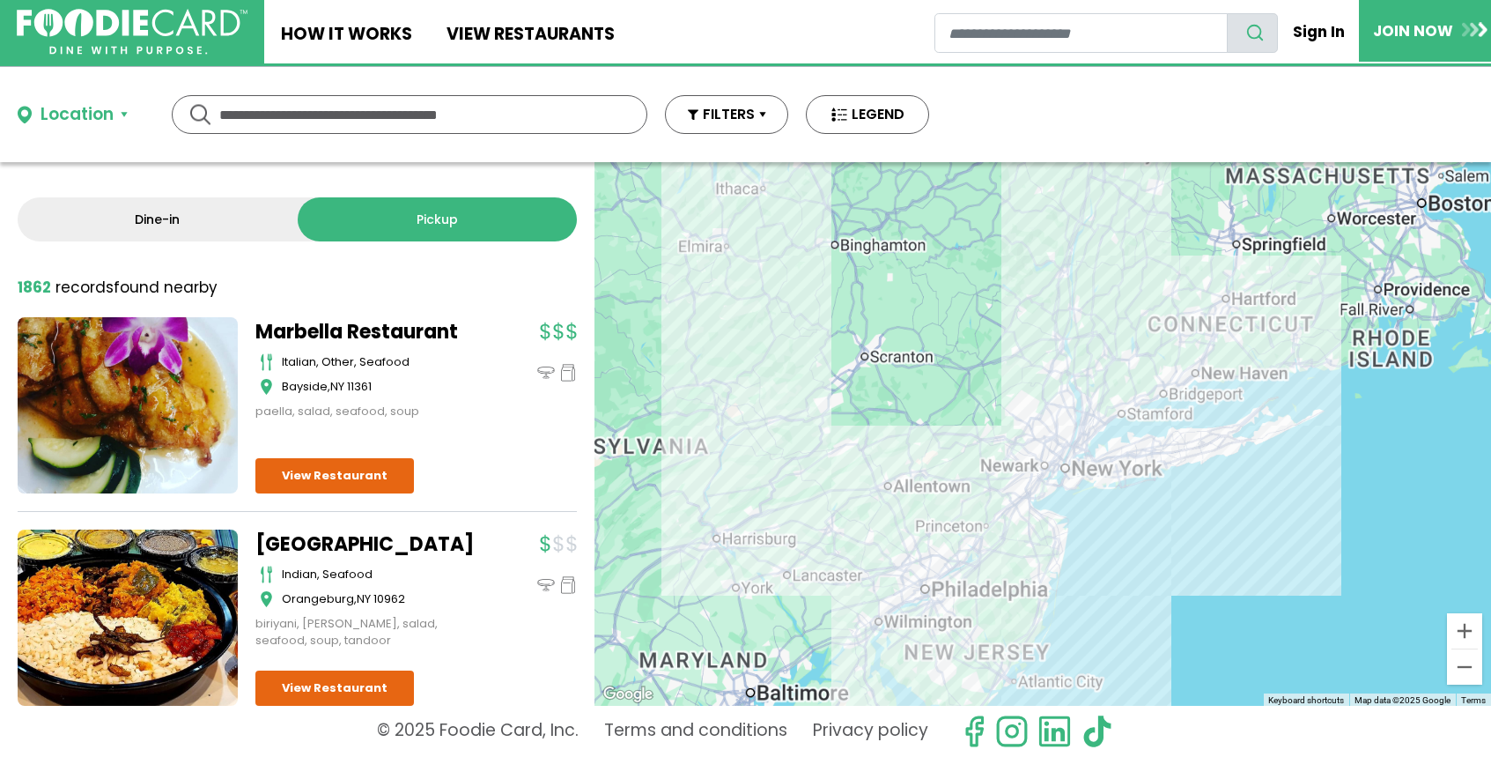
click at [507, 121] on input "text" at bounding box center [409, 114] width 380 height 37
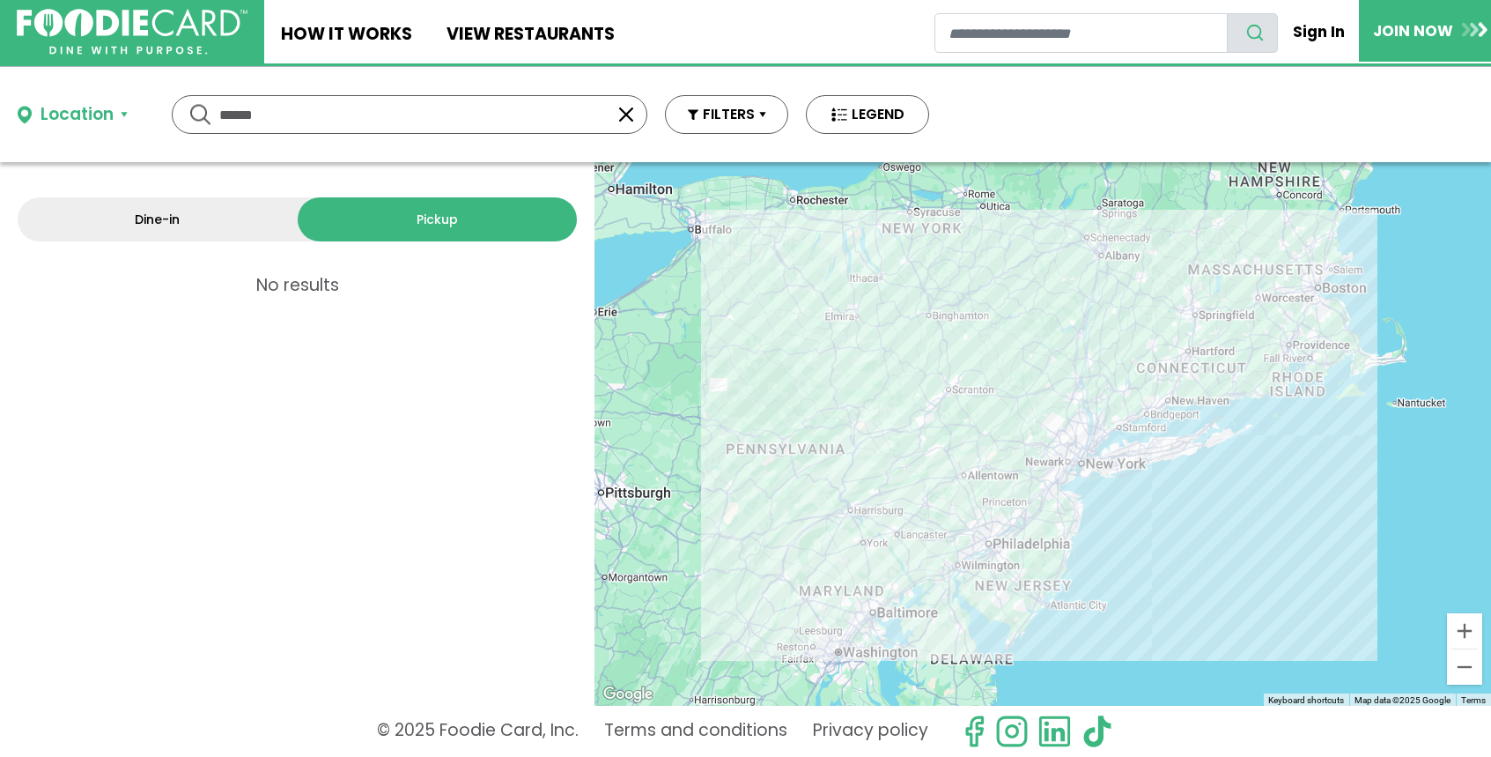
click at [197, 227] on link "Dine-in" at bounding box center [158, 219] width 280 height 44
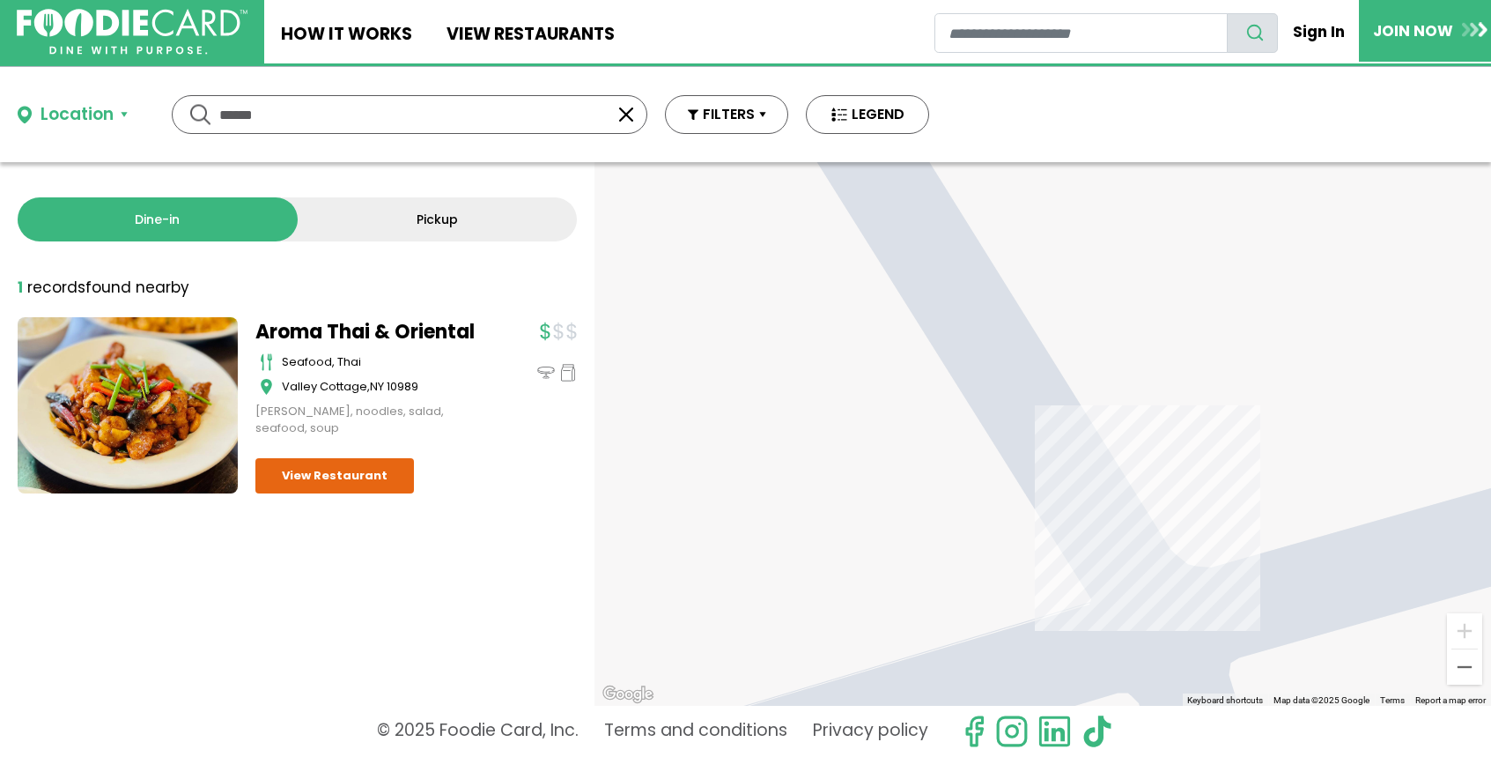
drag, startPoint x: 292, startPoint y: 116, endPoint x: 165, endPoint y: 107, distance: 127.2
click at [165, 107] on div "Location Use my current location Search by Region New York 1990 restaurants New…" at bounding box center [473, 114] width 947 height 95
type input "*******"
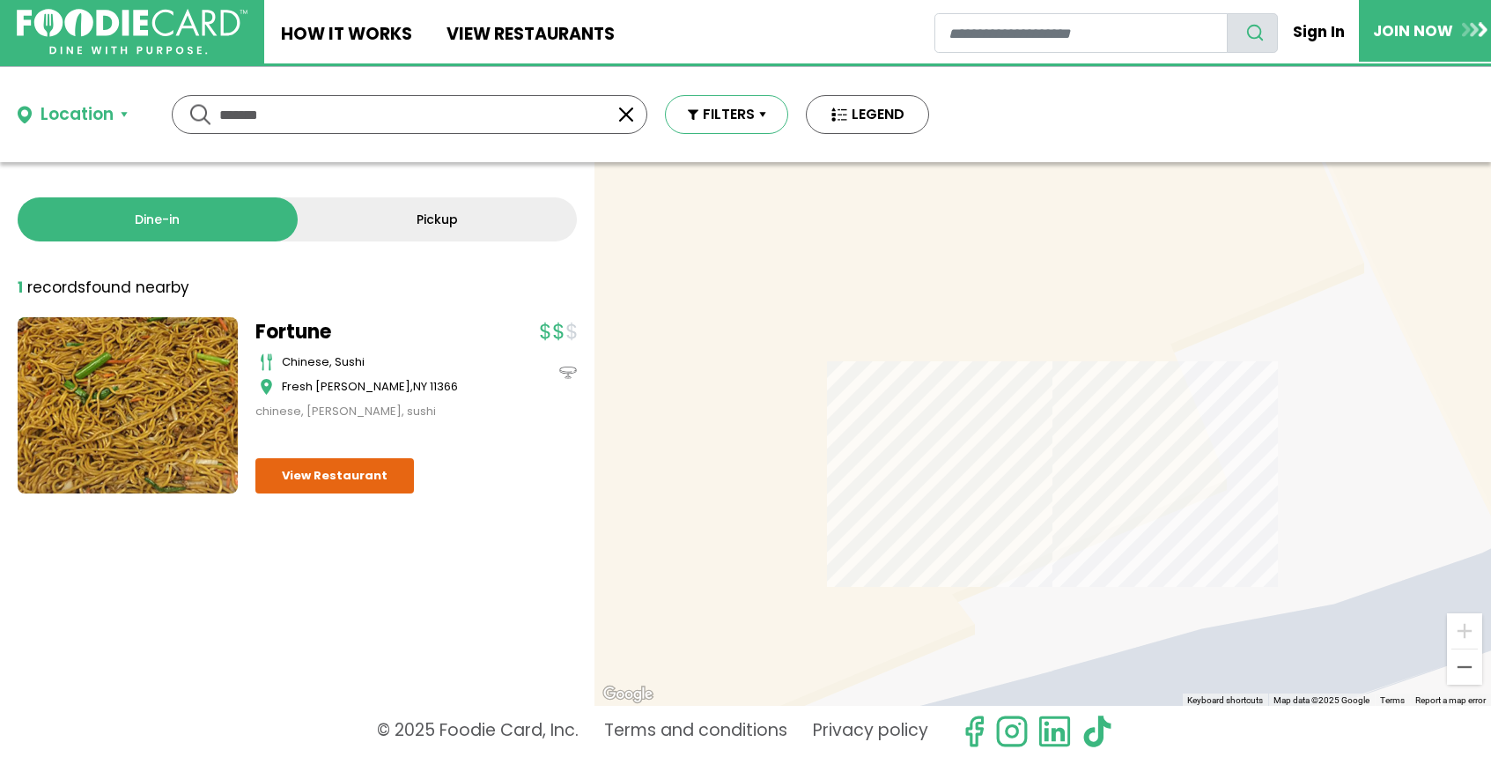
click at [762, 110] on button "FILTERS" at bounding box center [726, 114] width 123 height 39
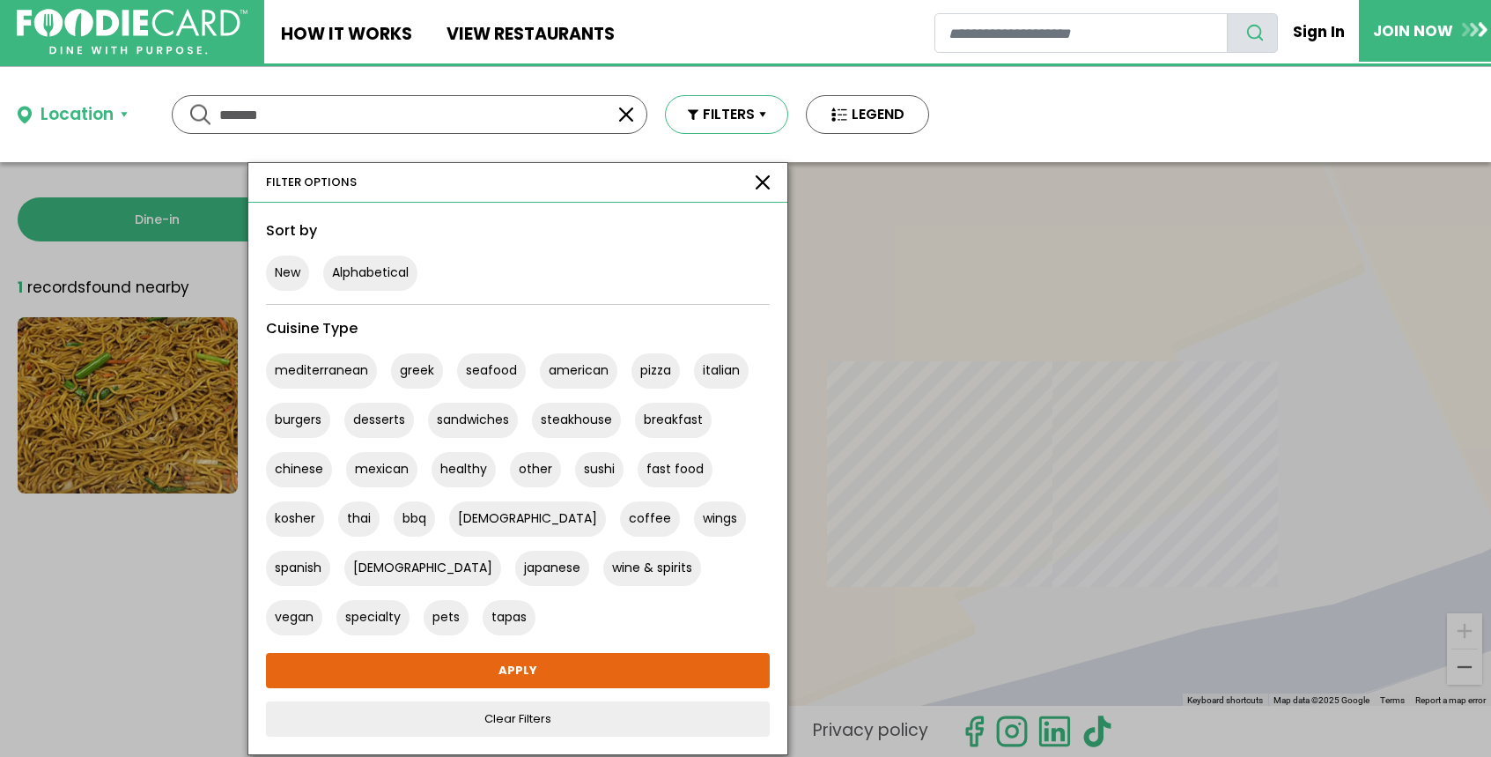
click at [762, 110] on button "FILTERS" at bounding box center [726, 114] width 123 height 39
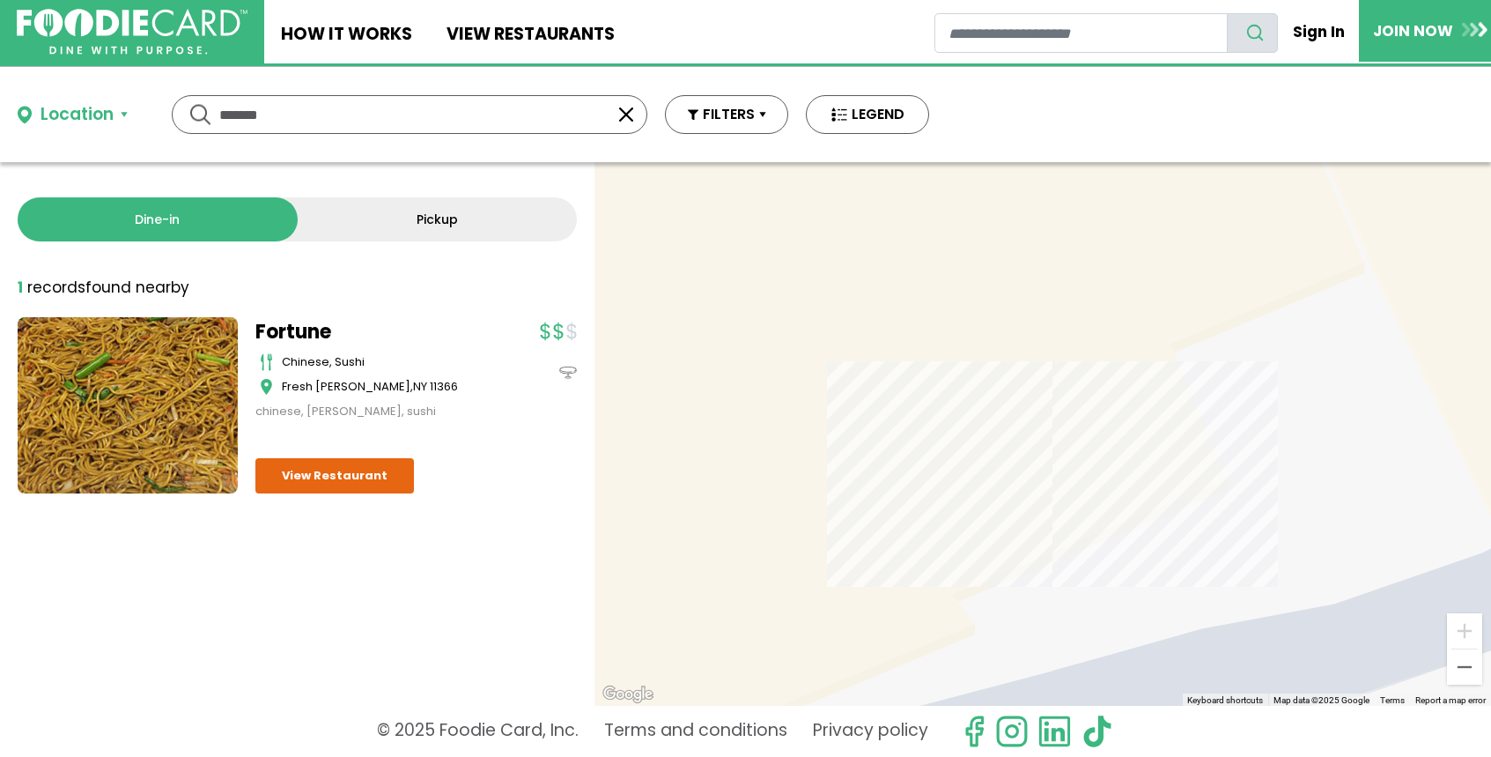
click at [690, 314] on div at bounding box center [1043, 433] width 897 height 543
click at [631, 116] on button "button" at bounding box center [626, 114] width 21 height 21
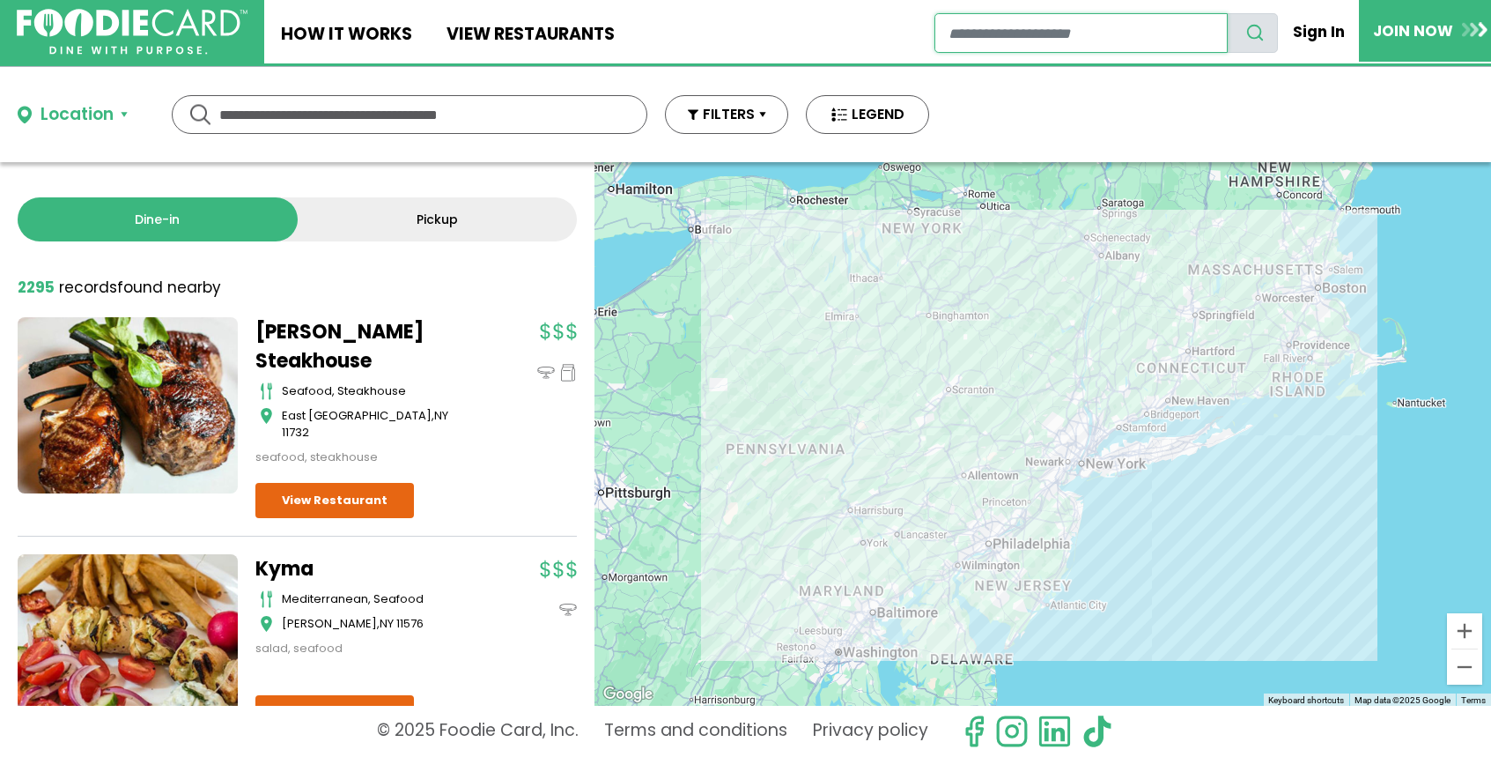
click at [1148, 30] on input "restaurant search" at bounding box center [1080, 33] width 293 height 40
type input "*****"
click at [1227, 13] on button "search" at bounding box center [1252, 33] width 51 height 40
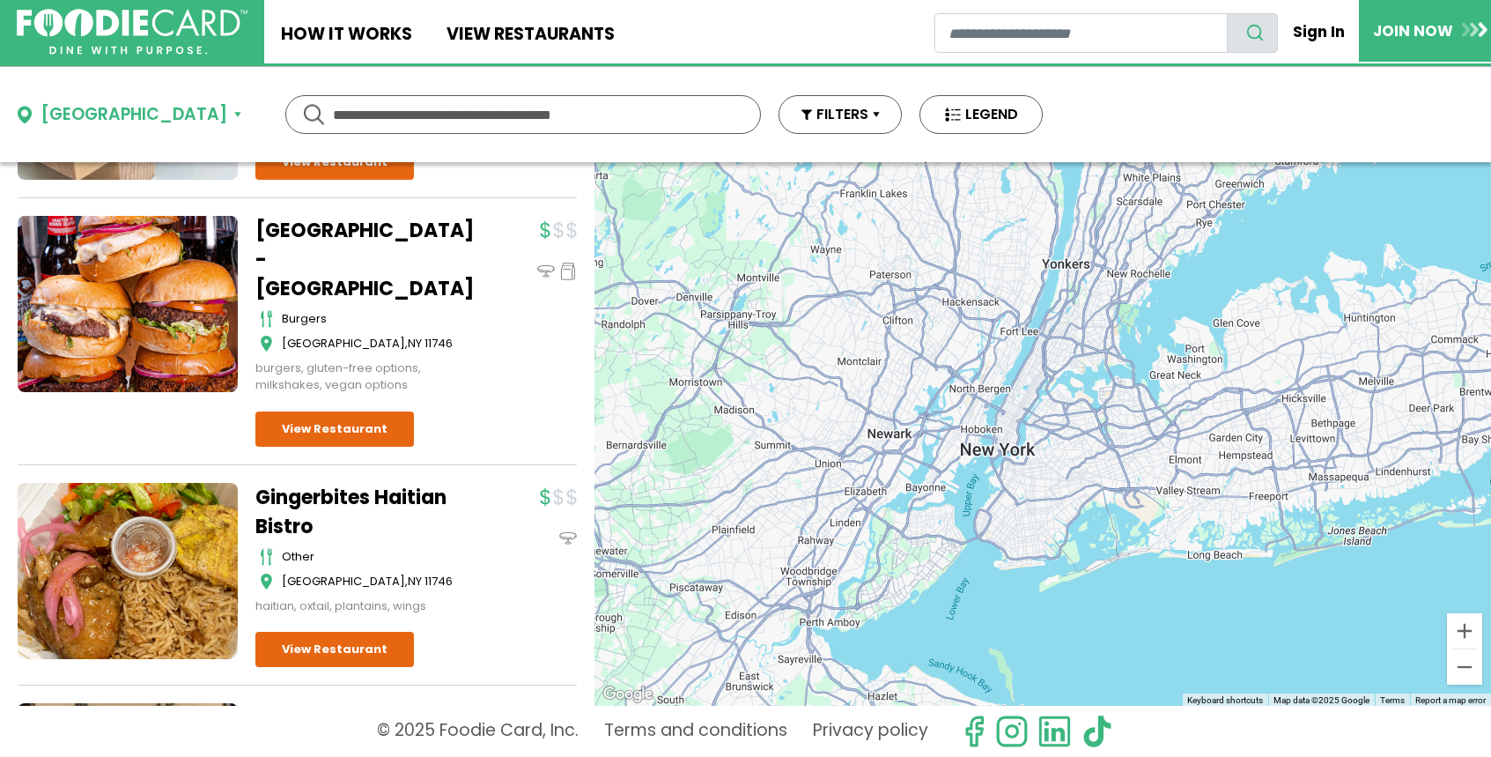
scroll to position [762, 0]
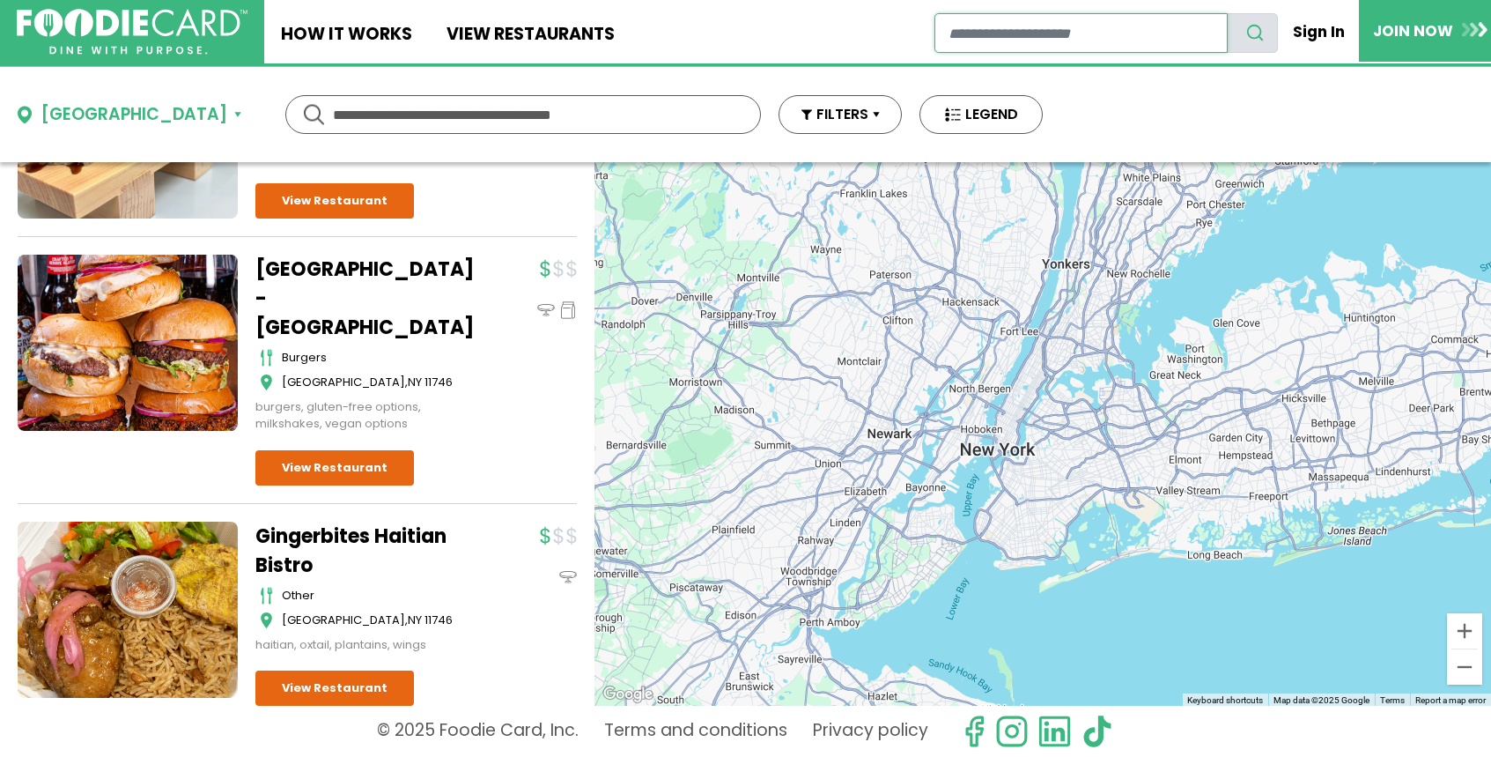
click at [1141, 33] on input "restaurant search" at bounding box center [1080, 33] width 293 height 40
click at [1145, 35] on input "restaurant search" at bounding box center [1080, 33] width 293 height 40
type input "*****"
click at [1227, 13] on button "search" at bounding box center [1252, 33] width 51 height 40
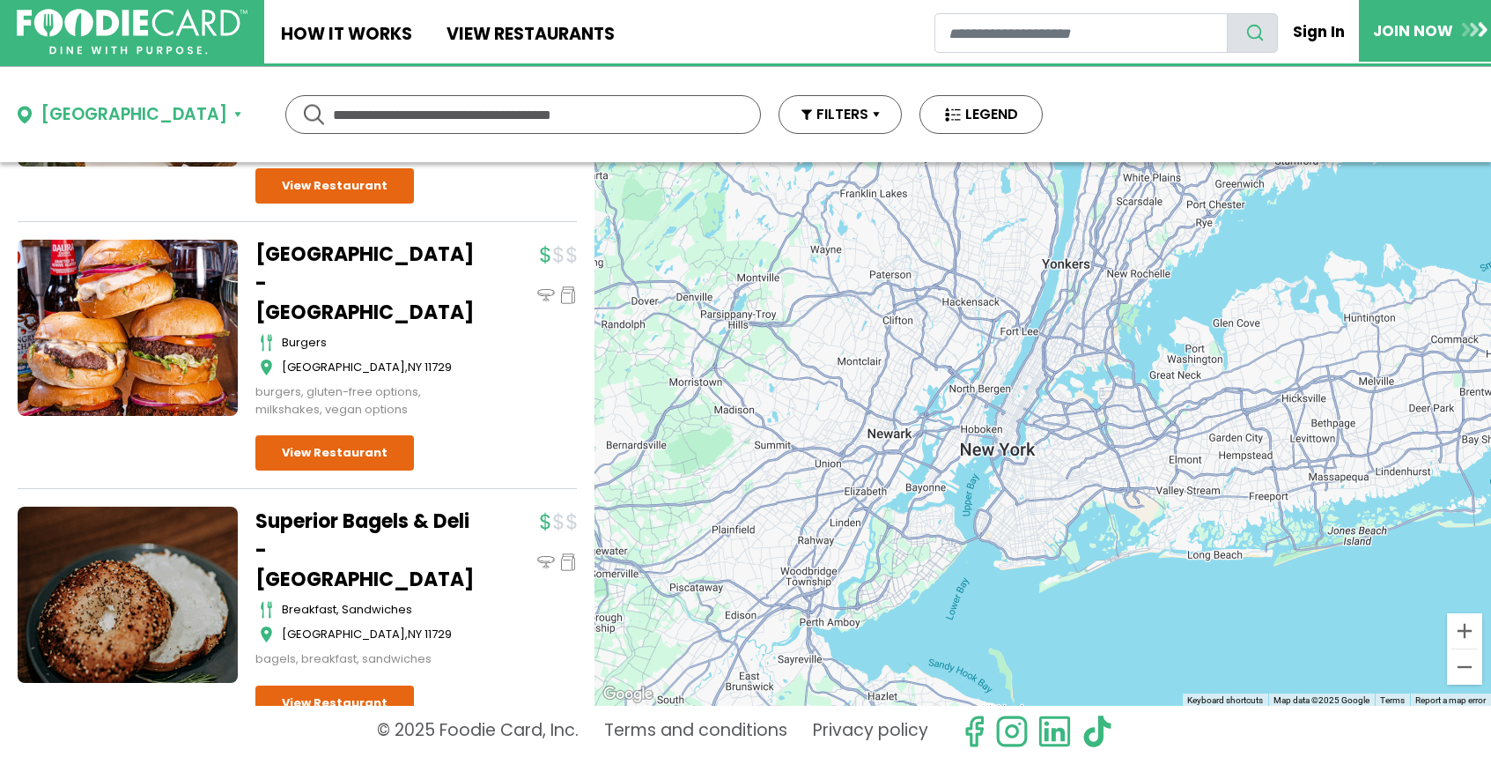
scroll to position [643, 0]
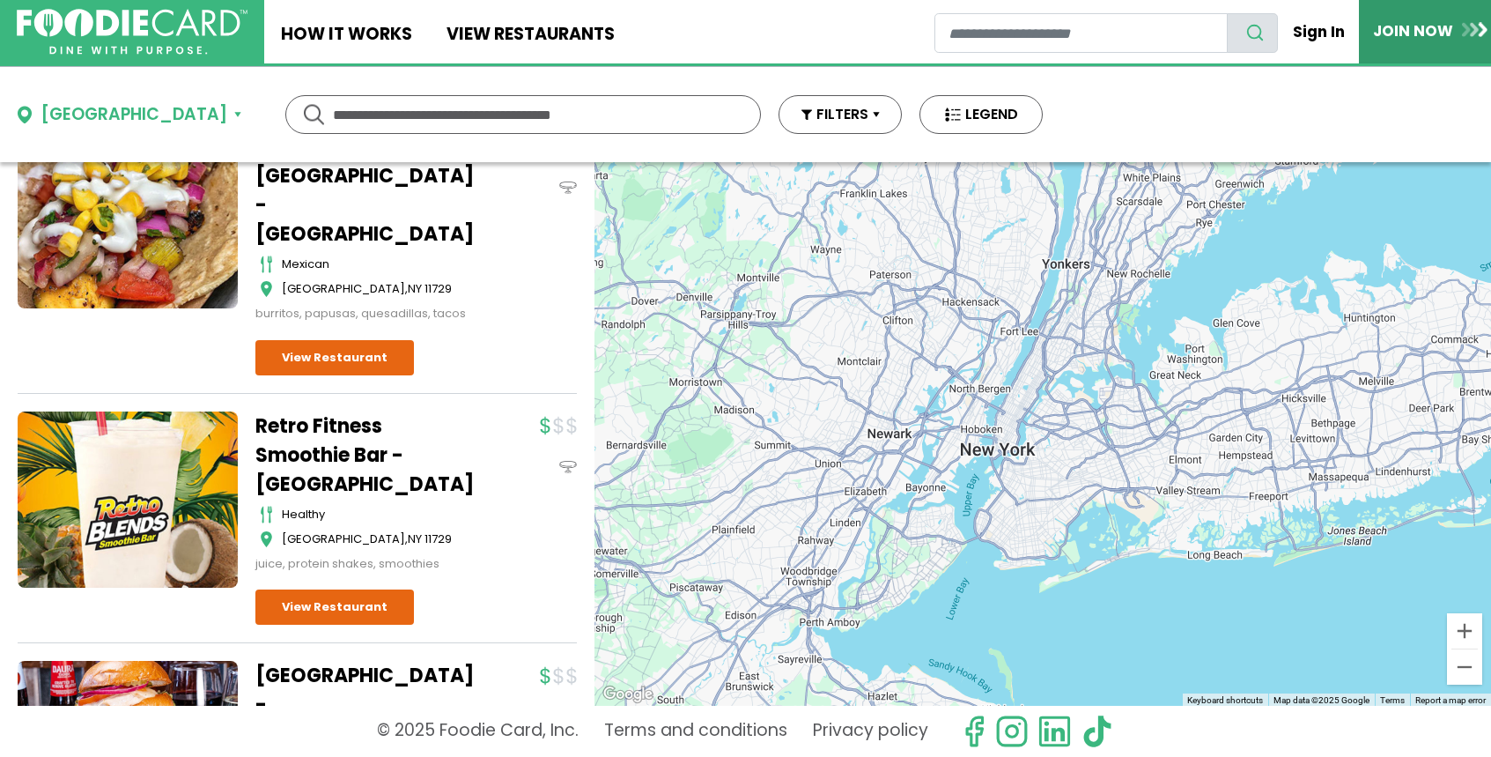
click at [1377, 26] on link "JOIN NOW" at bounding box center [1430, 31] width 143 height 62
